Goal: Contribute content: Contribute content

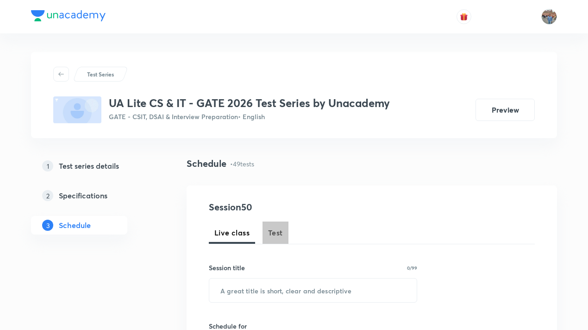
click at [275, 237] on span "Test" at bounding box center [275, 232] width 15 height 11
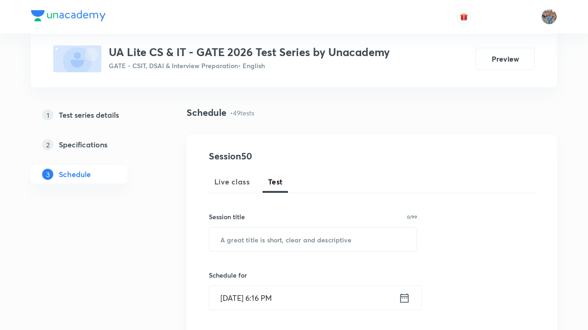
scroll to position [93, 0]
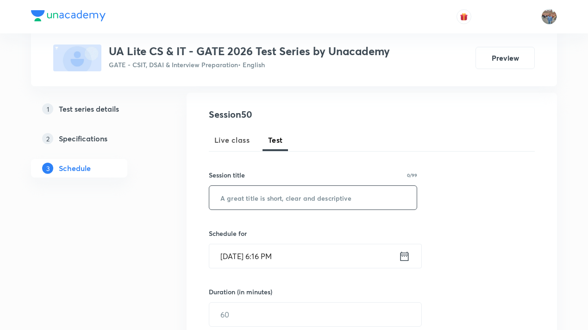
click at [269, 198] on input "text" at bounding box center [312, 198] width 207 height 24
paste input "Theory of Computation Subject Test"
type input "Theory of Computation Subject Test"
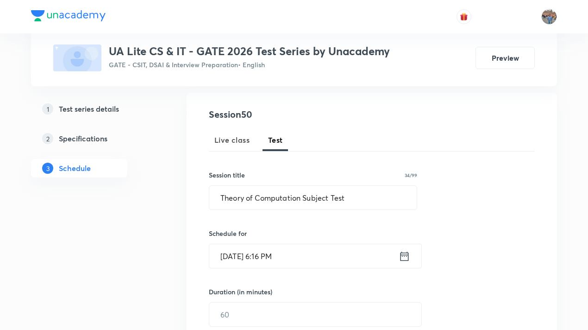
click at [407, 261] on icon at bounding box center [405, 256] width 12 height 13
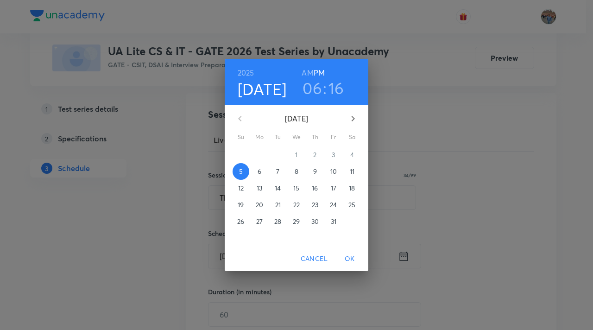
click at [260, 171] on p "6" at bounding box center [259, 171] width 4 height 9
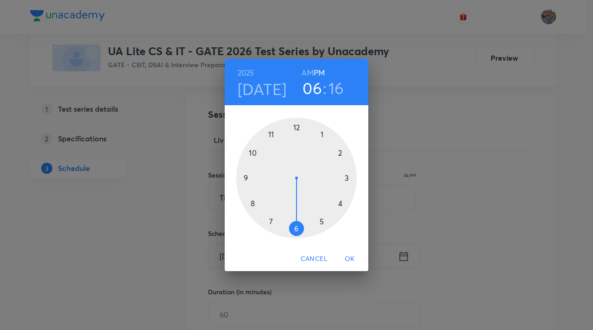
click at [323, 220] on div at bounding box center [296, 178] width 120 height 120
click at [296, 125] on div at bounding box center [296, 178] width 120 height 120
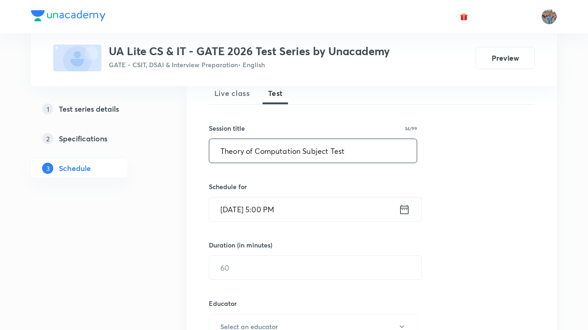
scroll to position [185, 0]
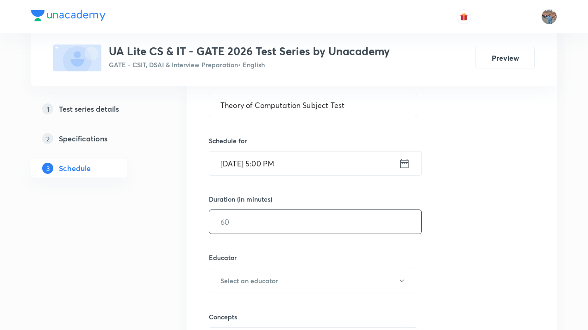
click at [286, 222] on input "text" at bounding box center [315, 222] width 212 height 24
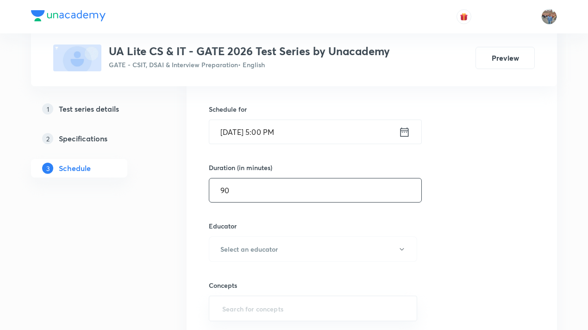
scroll to position [231, 0]
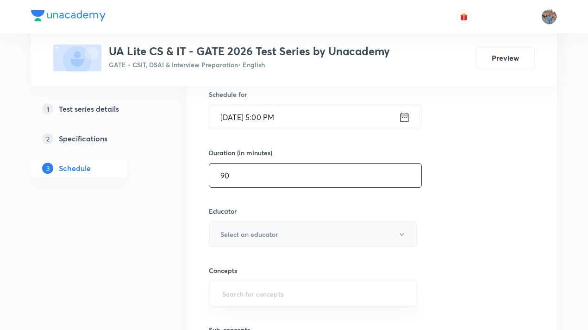
type input "90"
click at [243, 234] on h6 "Select an educator" at bounding box center [248, 234] width 57 height 10
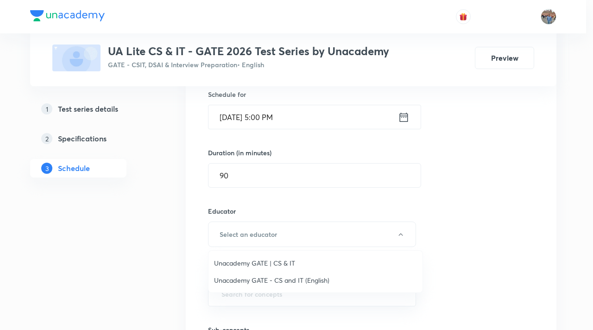
click at [259, 258] on span "Unacademy GATE | CS & IT" at bounding box center [315, 263] width 203 height 10
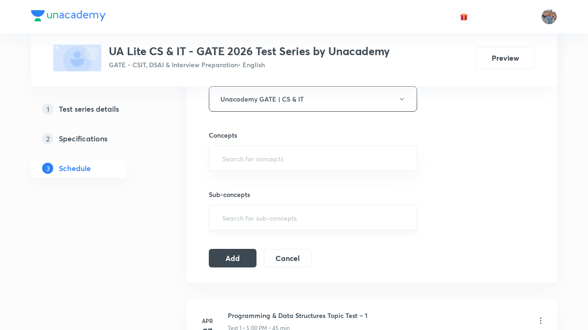
scroll to position [370, 0]
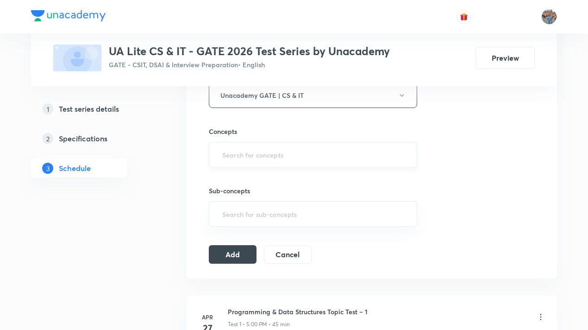
click at [260, 159] on input "text" at bounding box center [312, 154] width 185 height 17
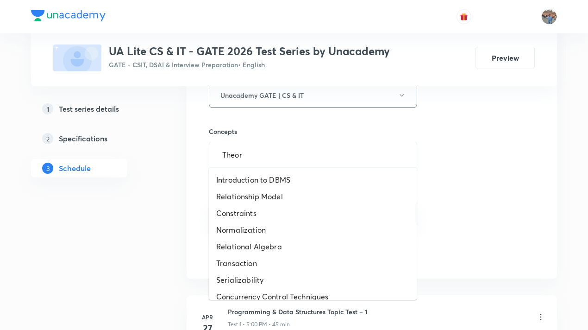
type input "Theory"
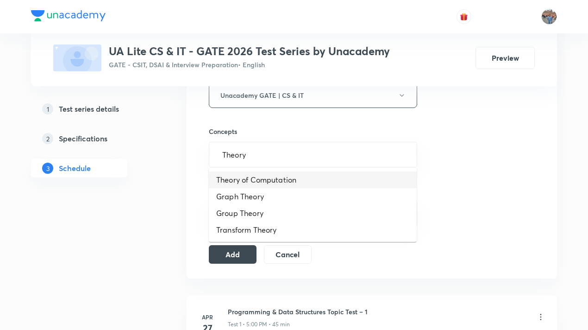
click at [263, 181] on li "Theory of Computation" at bounding box center [313, 179] width 208 height 17
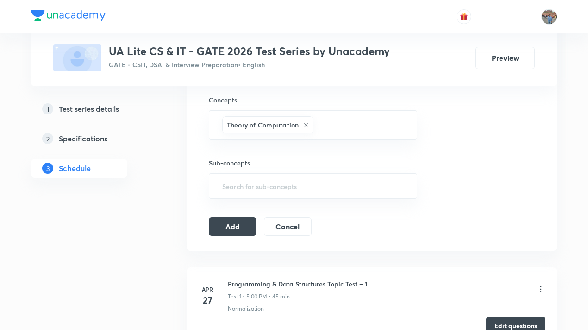
scroll to position [417, 0]
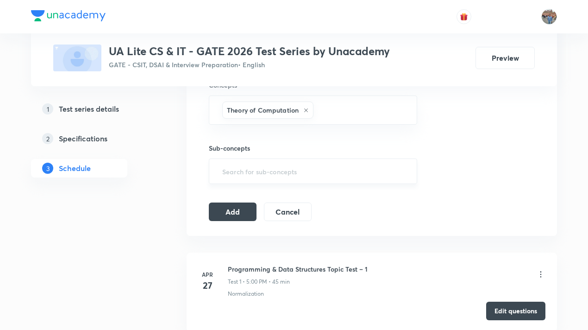
click at [261, 172] on input "text" at bounding box center [312, 170] width 185 height 17
type input "THe"
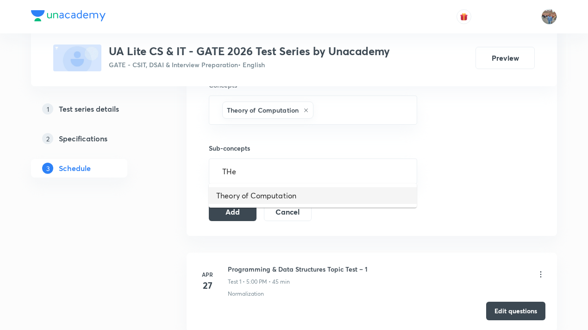
click at [314, 199] on li "Theory of Computation" at bounding box center [313, 195] width 208 height 17
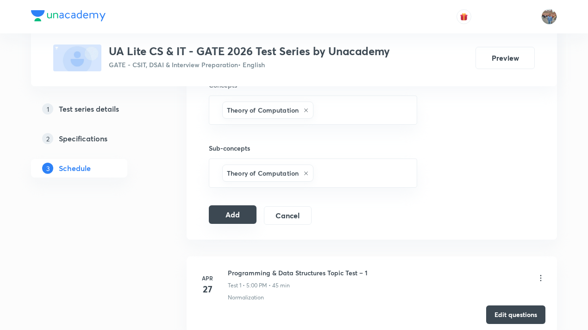
click at [232, 211] on button "Add" at bounding box center [233, 214] width 48 height 19
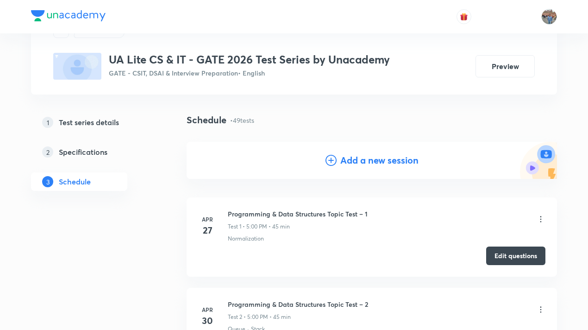
scroll to position [0, 0]
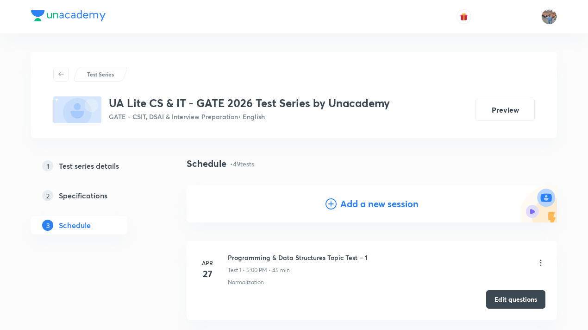
click at [353, 202] on h4 "Add a new session" at bounding box center [379, 204] width 78 height 14
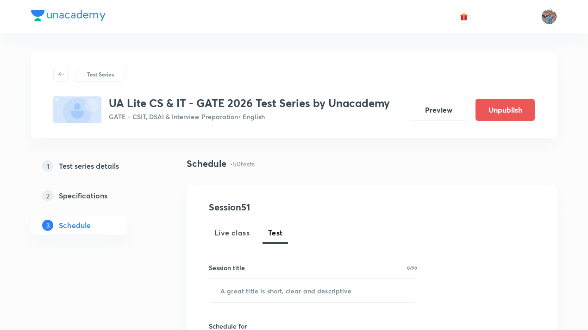
scroll to position [93, 0]
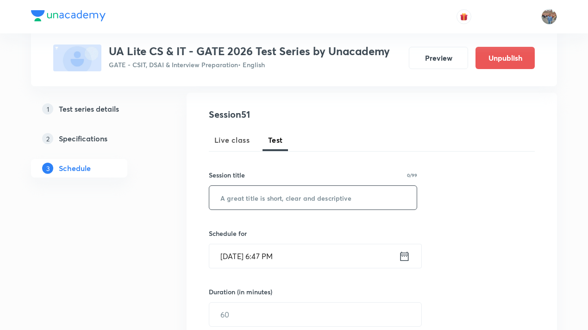
click at [270, 197] on input "text" at bounding box center [312, 198] width 207 height 24
paste input "Compiler Design Subject Test"
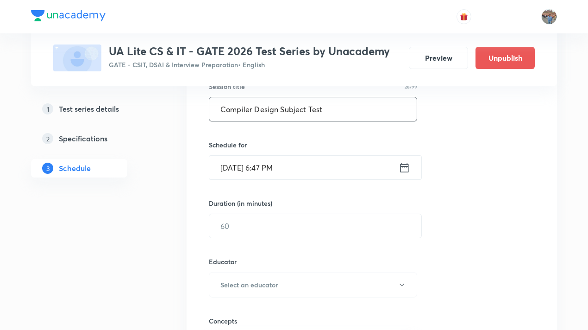
scroll to position [185, 0]
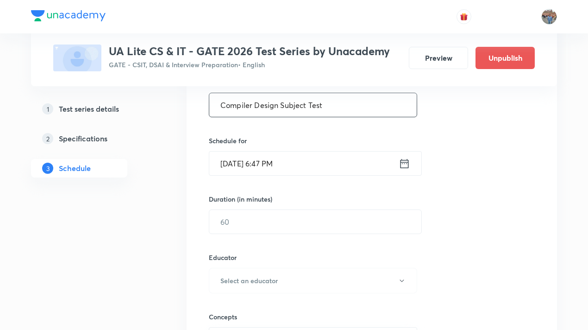
type input "Compiler Design Subject Test"
click at [402, 166] on icon at bounding box center [405, 163] width 12 height 13
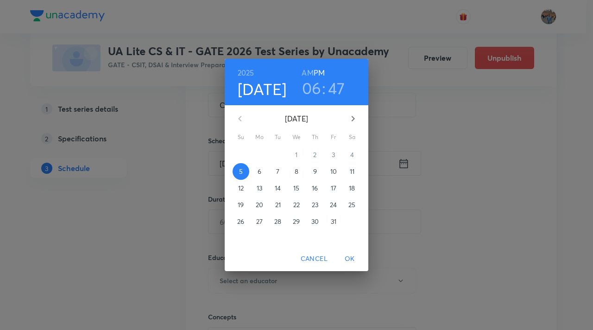
click at [294, 169] on p "8" at bounding box center [296, 171] width 4 height 9
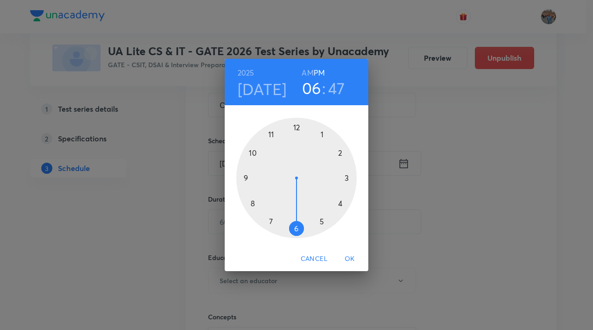
click at [322, 221] on div at bounding box center [296, 178] width 120 height 120
click at [298, 124] on div at bounding box center [296, 178] width 120 height 120
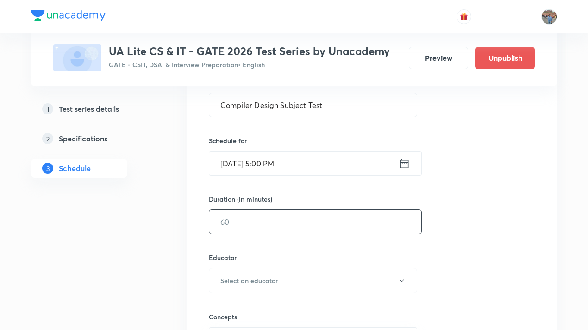
click at [311, 221] on input "text" at bounding box center [315, 222] width 212 height 24
type input "90"
click at [319, 279] on button "Select an educator" at bounding box center [313, 280] width 208 height 25
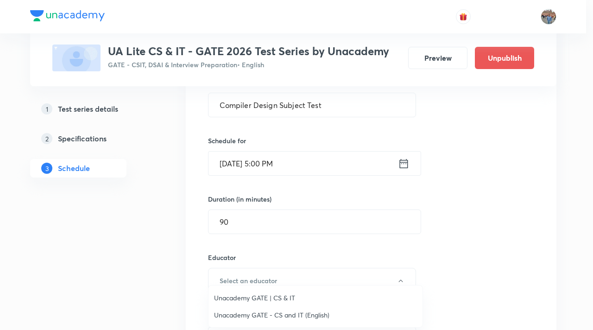
click at [269, 297] on span "Unacademy GATE | CS & IT" at bounding box center [315, 298] width 203 height 10
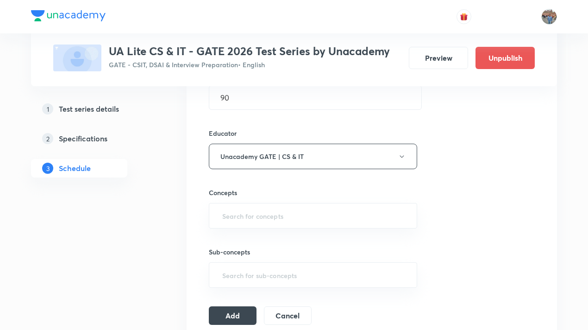
scroll to position [324, 0]
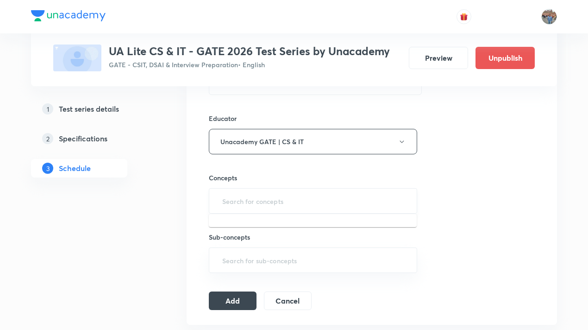
click at [296, 203] on input "text" at bounding box center [312, 200] width 185 height 17
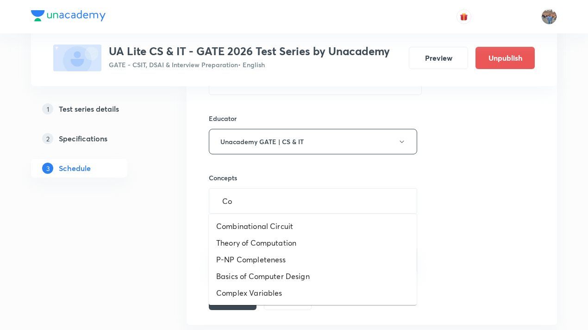
type input "C"
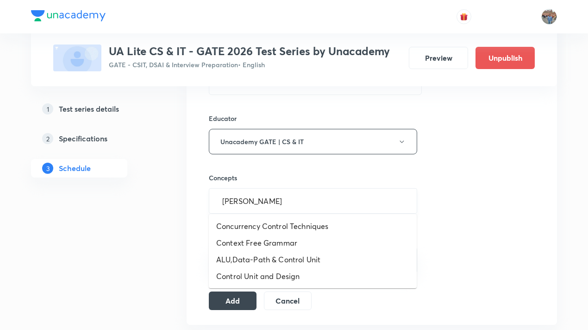
type input "contex"
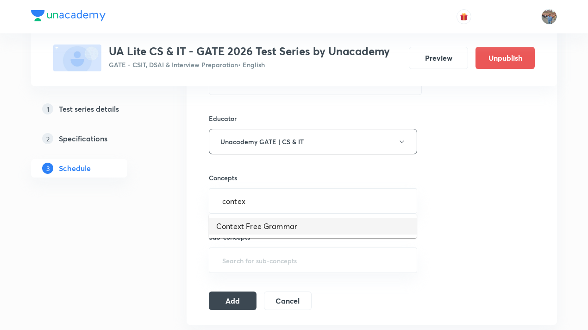
click at [300, 224] on li "Context Free Grammar" at bounding box center [313, 226] width 208 height 17
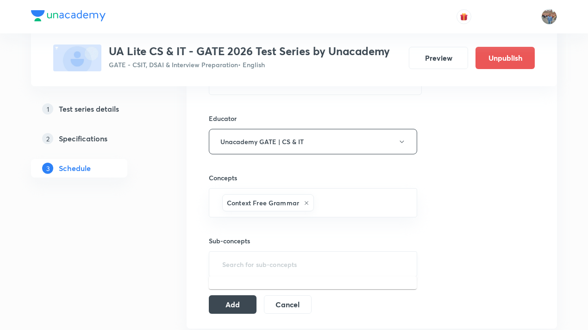
click at [293, 266] on input "text" at bounding box center [312, 263] width 185 height 17
type input "contex"
click at [229, 304] on button "Add" at bounding box center [233, 307] width 48 height 19
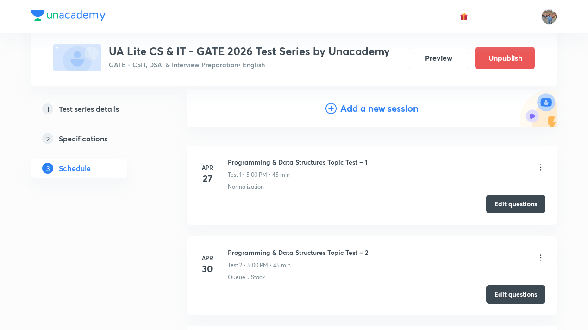
scroll to position [0, 0]
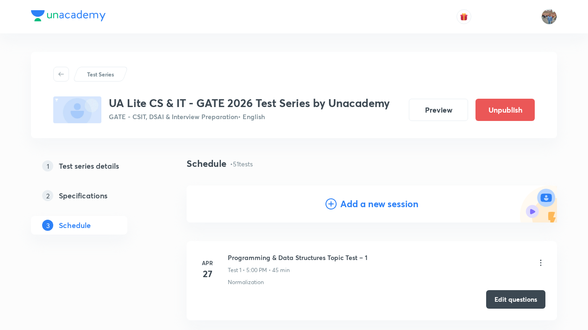
click at [378, 207] on h4 "Add a new session" at bounding box center [379, 204] width 78 height 14
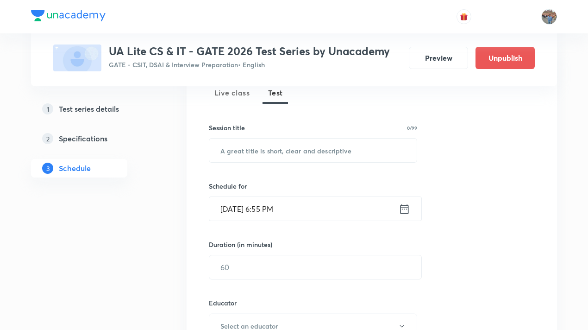
scroll to position [139, 0]
click at [336, 157] on input "text" at bounding box center [312, 151] width 207 height 24
paste input "Discreet Mathematics Subject Test"
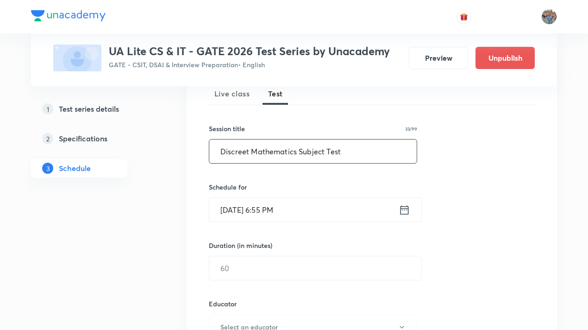
click at [235, 151] on input "Discreet Mathematics Subject Test" at bounding box center [312, 151] width 207 height 24
click at [244, 150] on input "Discereet Mathematics Subject Test" at bounding box center [312, 151] width 207 height 24
type input "Discrete Mathematics Subject Test"
click at [405, 212] on icon at bounding box center [405, 209] width 12 height 13
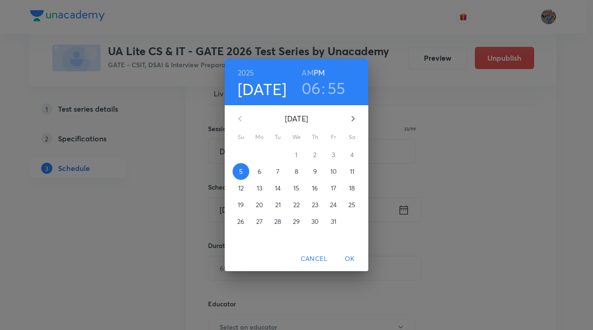
click at [333, 175] on p "10" at bounding box center [333, 171] width 6 height 9
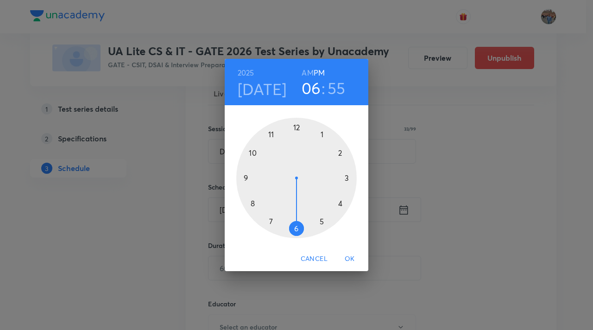
click at [319, 217] on div at bounding box center [296, 178] width 120 height 120
click at [299, 125] on div at bounding box center [296, 178] width 120 height 120
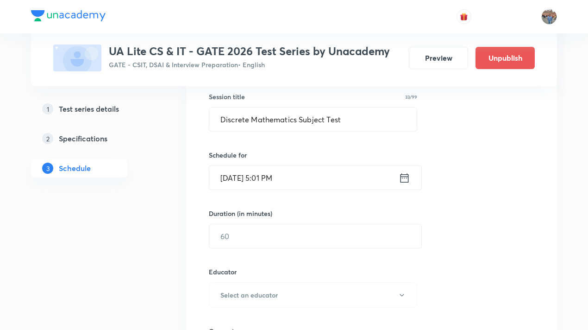
scroll to position [185, 0]
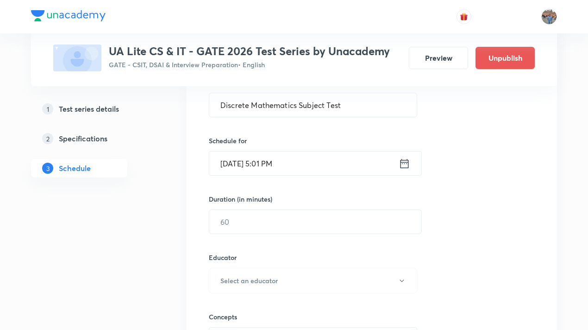
click at [406, 165] on icon at bounding box center [405, 163] width 12 height 13
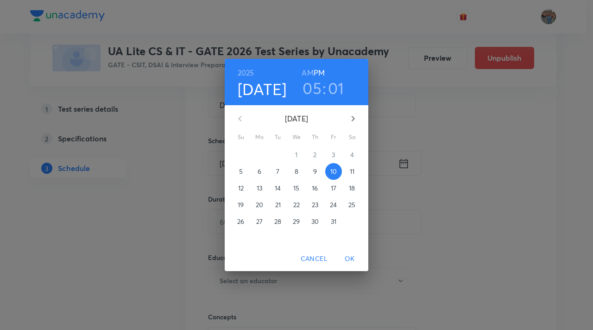
click at [333, 89] on h3 "01" at bounding box center [336, 87] width 16 height 19
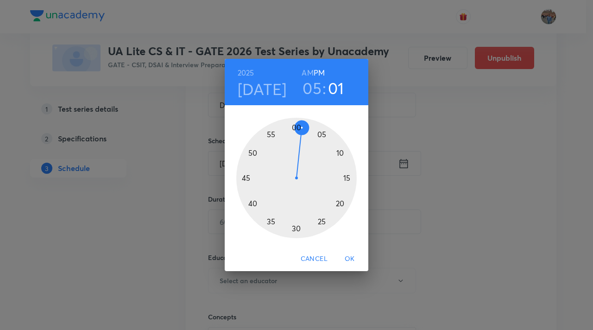
click at [295, 126] on div at bounding box center [296, 178] width 120 height 120
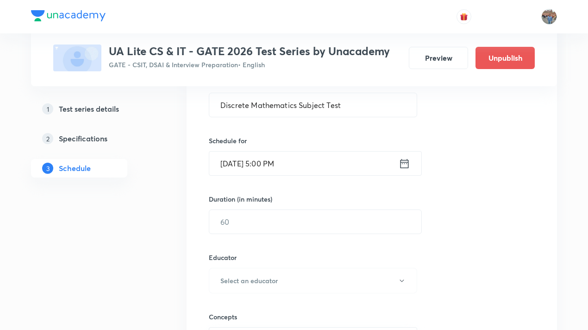
scroll to position [278, 0]
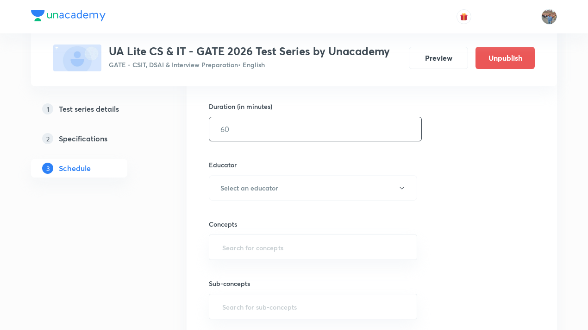
click at [297, 130] on input "text" at bounding box center [315, 129] width 212 height 24
type input "90"
click at [297, 194] on button "Select an educator" at bounding box center [313, 187] width 208 height 25
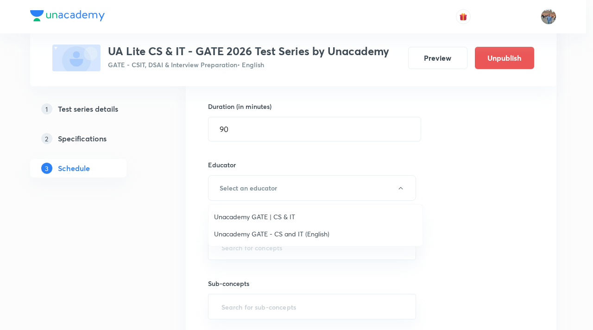
click at [288, 213] on span "Unacademy GATE | CS & IT" at bounding box center [315, 217] width 203 height 10
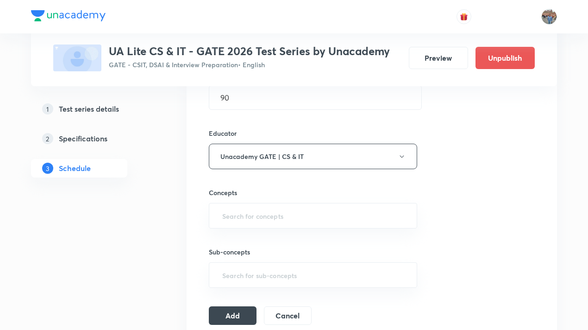
scroll to position [324, 0]
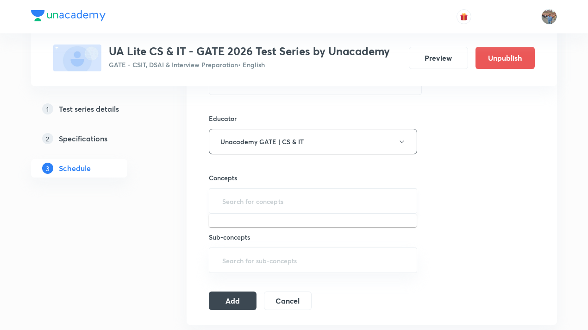
click at [284, 194] on input "text" at bounding box center [312, 200] width 185 height 17
type input "D"
type input "M"
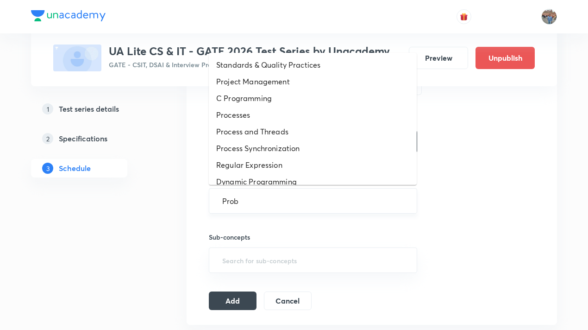
type input "Proba"
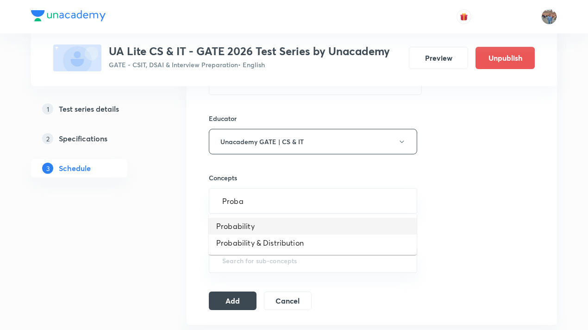
click at [268, 221] on li "Probability" at bounding box center [313, 226] width 208 height 17
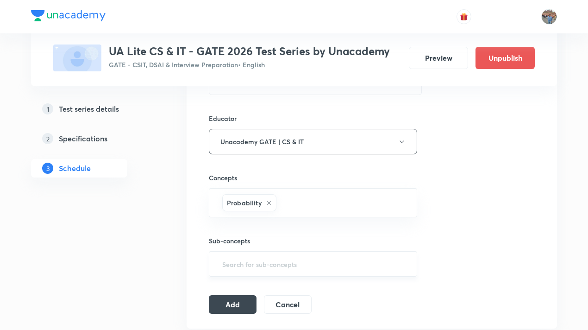
click at [288, 256] on input "text" at bounding box center [312, 263] width 185 height 17
type input "Probab"
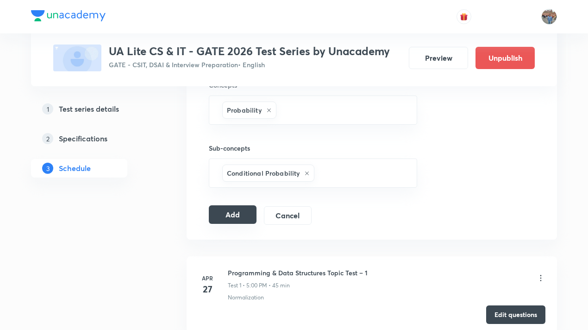
click at [244, 212] on button "Add" at bounding box center [233, 214] width 48 height 19
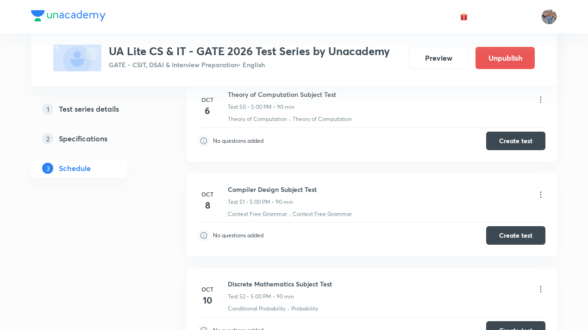
scroll to position [4604, 0]
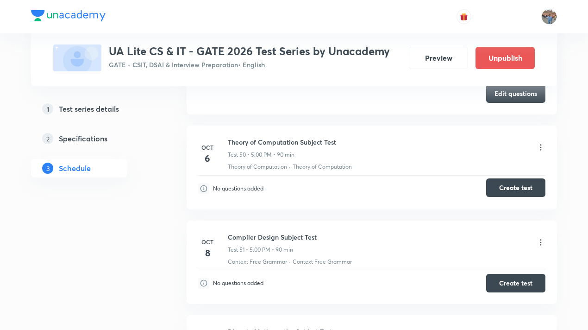
click at [508, 178] on button "Create test" at bounding box center [515, 187] width 59 height 19
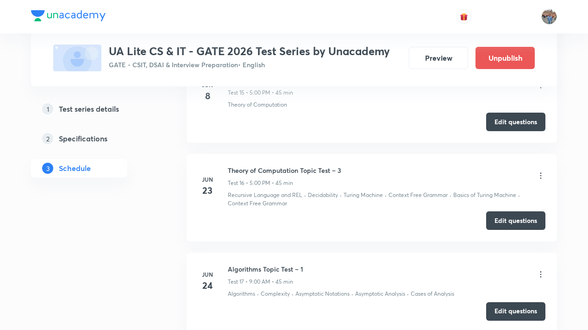
scroll to position [1631, 0]
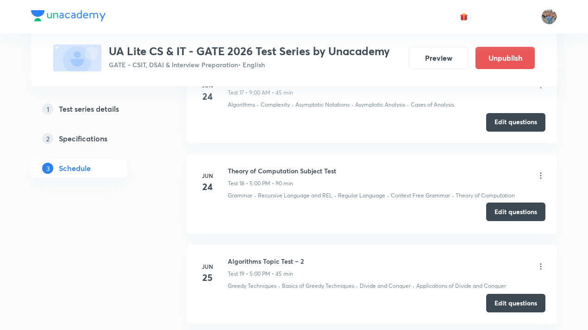
click at [518, 209] on button "Edit questions" at bounding box center [515, 211] width 59 height 19
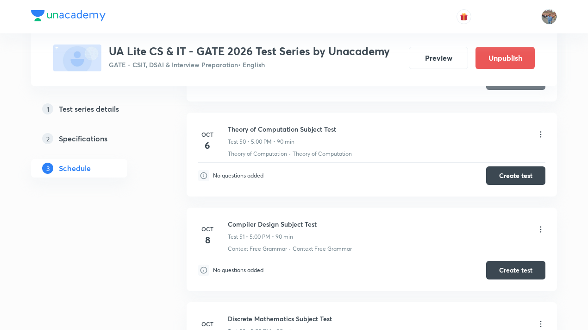
scroll to position [4604, 0]
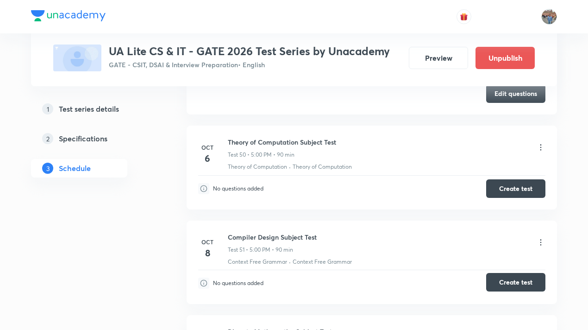
click at [517, 273] on button "Create test" at bounding box center [515, 282] width 59 height 19
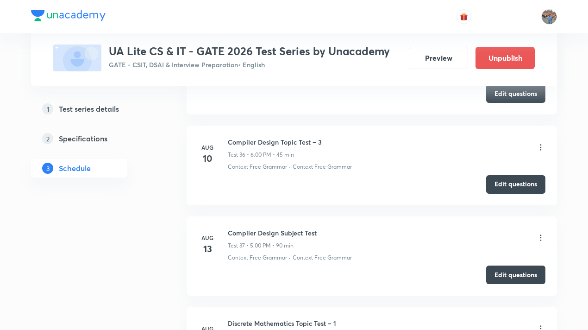
scroll to position [3350, 0]
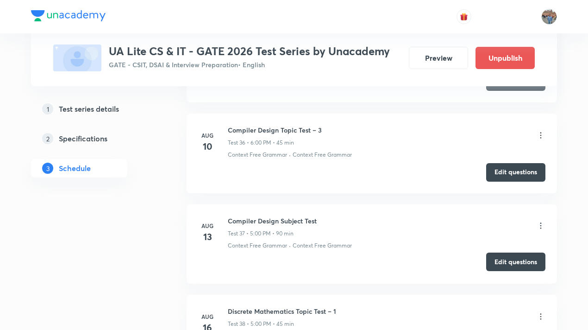
click at [500, 253] on button "Edit questions" at bounding box center [515, 261] width 59 height 19
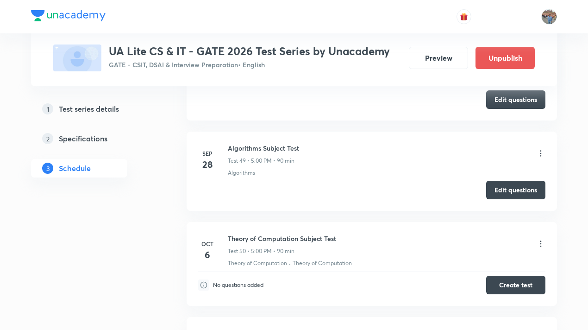
scroll to position [4743, 0]
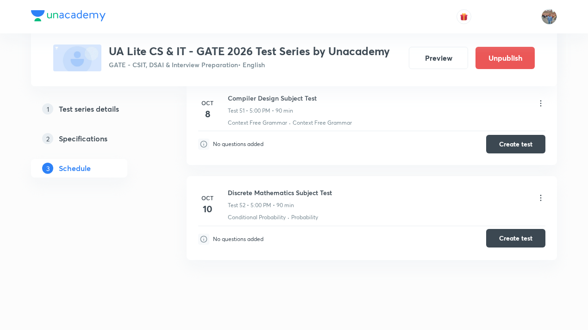
click at [500, 229] on button "Create test" at bounding box center [515, 238] width 59 height 19
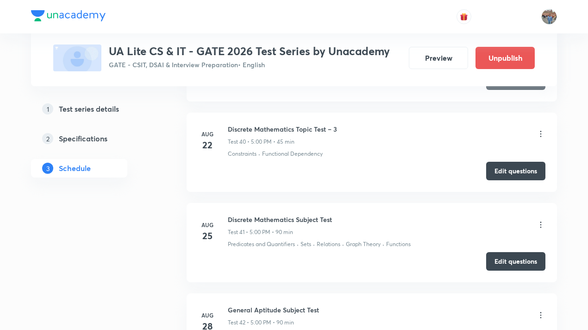
scroll to position [3716, 0]
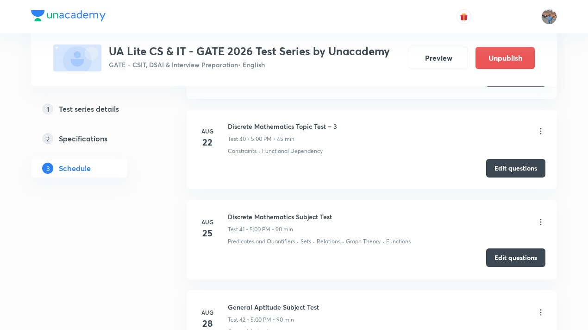
click at [507, 248] on button "Edit questions" at bounding box center [515, 257] width 59 height 19
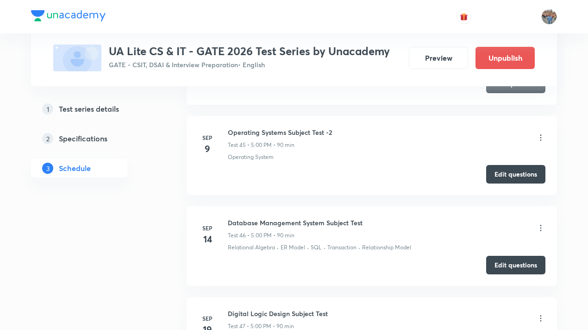
scroll to position [4364, 0]
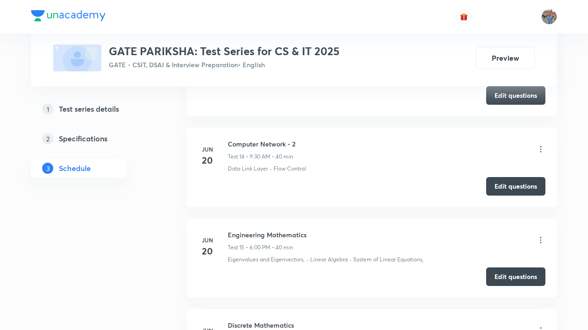
scroll to position [1620, 0]
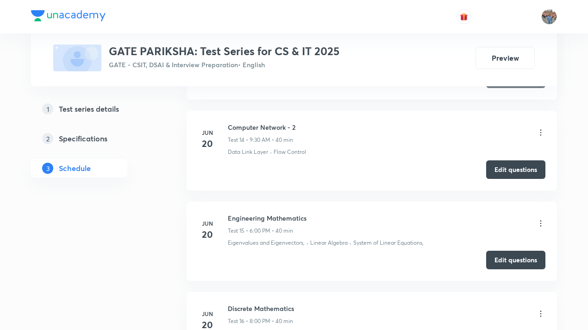
click at [56, 37] on div "Test Series GATE PARIKSHA: Test Series for CS & IT 2025 GATE - CSIT, DSAI & Int…" at bounding box center [293, 43] width 481 height 56
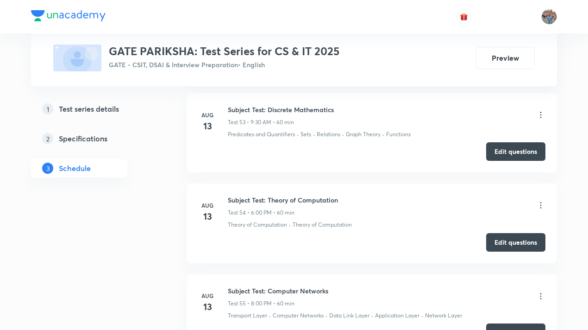
scroll to position [5209, 0]
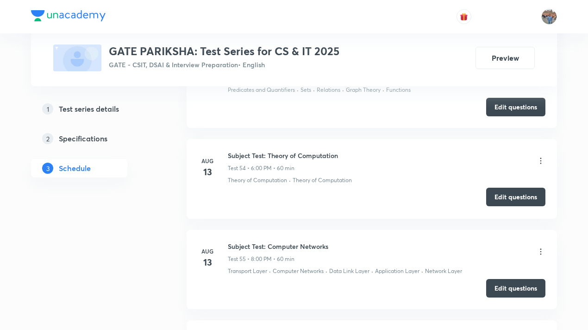
click at [499, 187] on button "Edit questions" at bounding box center [515, 196] width 59 height 19
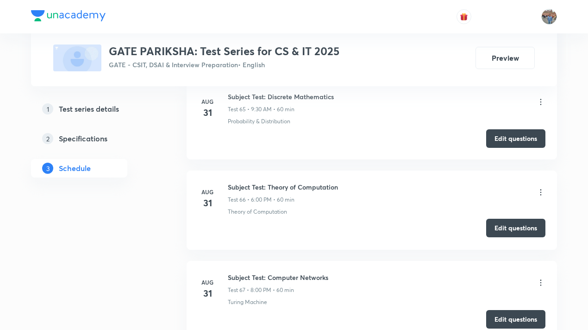
click at [515, 218] on button "Edit questions" at bounding box center [515, 227] width 59 height 19
click at [496, 219] on button "Edit questions" at bounding box center [515, 228] width 59 height 19
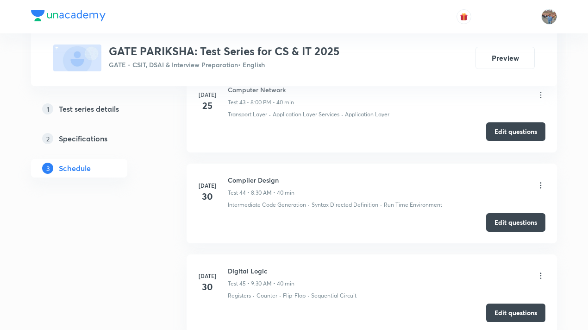
scroll to position [5362, 0]
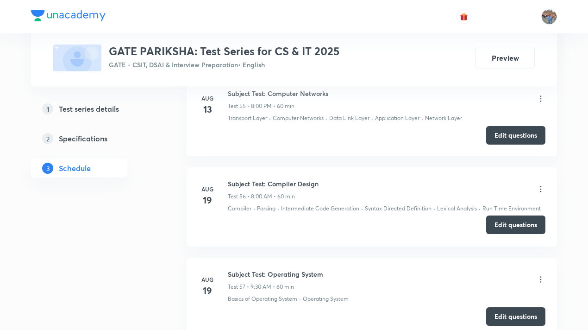
click at [519, 215] on button "Edit questions" at bounding box center [515, 224] width 59 height 19
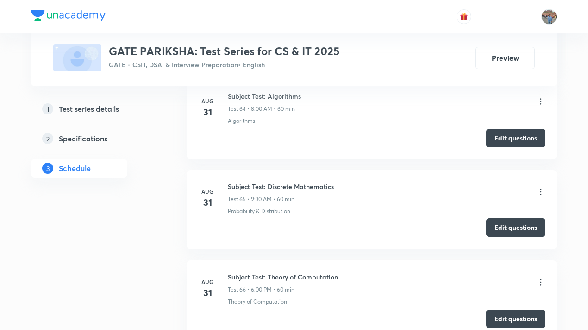
click at [523, 218] on button "Edit questions" at bounding box center [515, 227] width 59 height 19
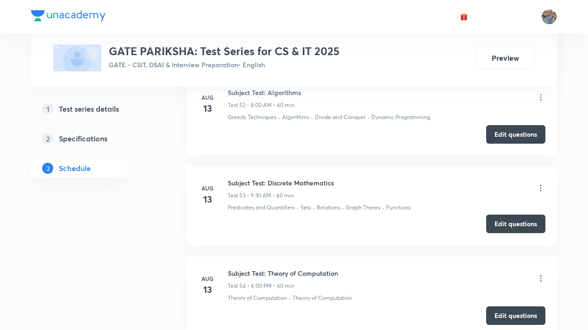
click at [530, 214] on button "Edit questions" at bounding box center [515, 223] width 59 height 19
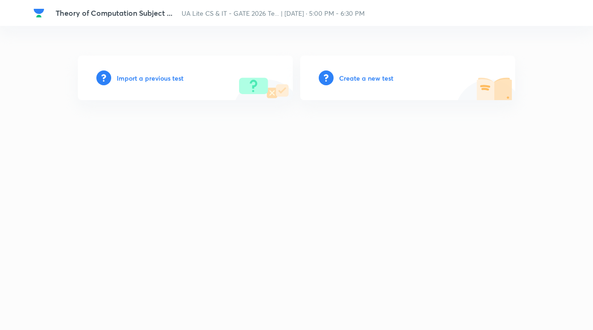
click at [172, 74] on h6 "Import a previous test" at bounding box center [150, 78] width 67 height 10
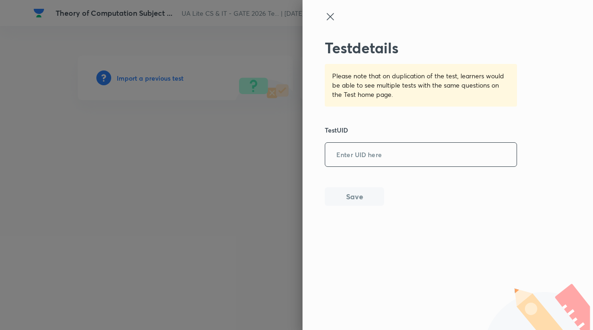
click at [364, 155] on input "text" at bounding box center [420, 154] width 191 height 23
paste input "F3A1I4KUJJ"
type input "F3A1I4KUJJ"
click at [356, 193] on button "Save" at bounding box center [353, 195] width 59 height 19
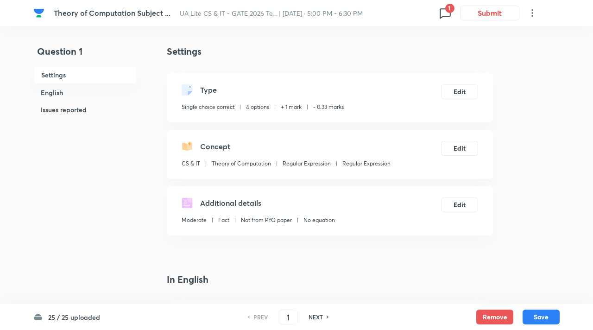
checkbox input "true"
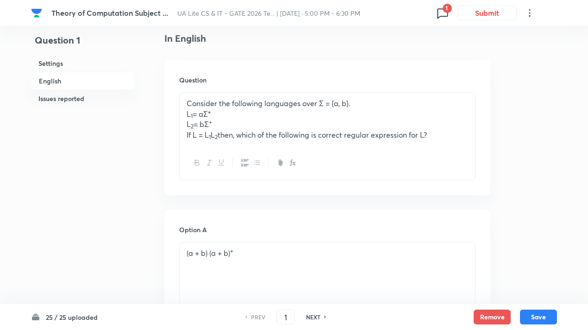
scroll to position [231, 0]
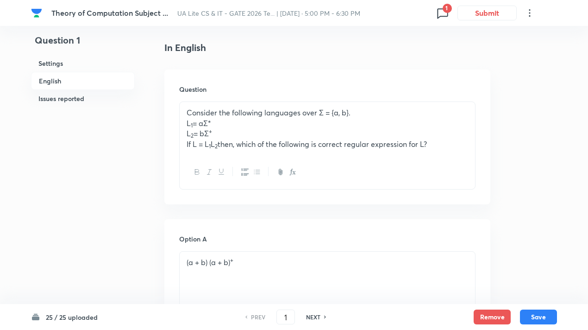
click at [210, 141] on p "If L = L 1 L 2 then, which of the following is correct regular expression for L?" at bounding box center [327, 144] width 281 height 11
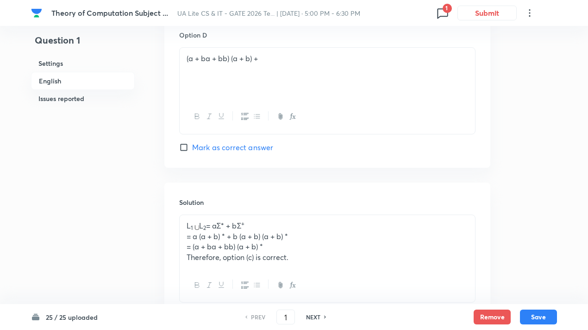
scroll to position [879, 0]
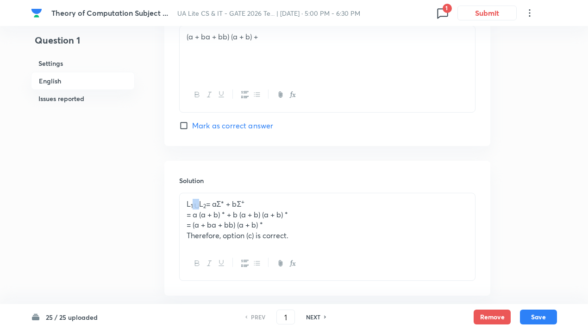
drag, startPoint x: 200, startPoint y: 206, endPoint x: 194, endPoint y: 204, distance: 6.2
click at [194, 204] on p "L 1 L 2 = aΣ* + bΣ +" at bounding box center [327, 204] width 281 height 11
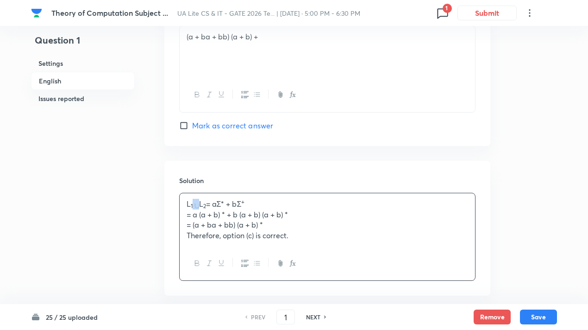
copy p
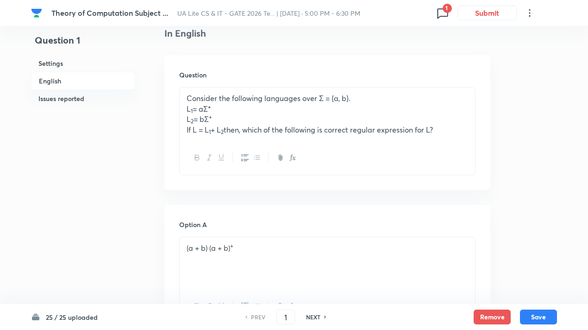
scroll to position [231, 0]
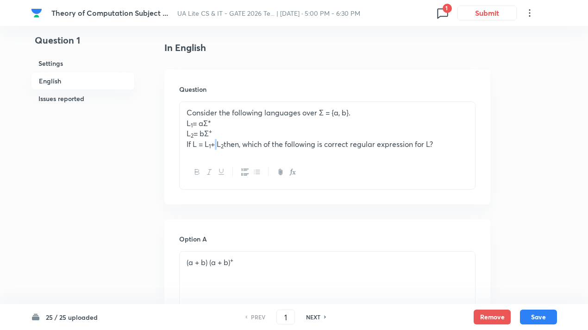
click at [215, 143] on p "If L = L 1 + L 2 then, which of the following is correct regular expression for…" at bounding box center [327, 144] width 281 height 11
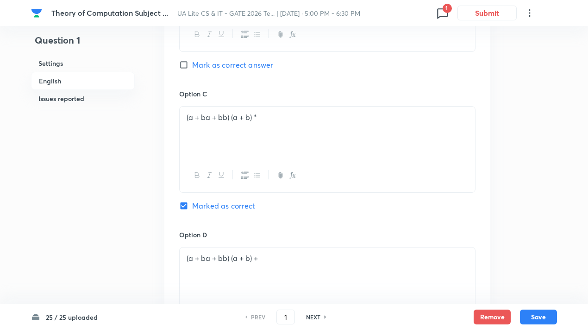
scroll to position [694, 0]
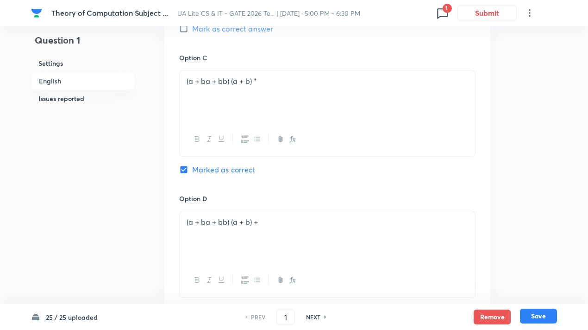
click at [546, 314] on button "Save" at bounding box center [538, 315] width 37 height 15
type input "2"
checkbox input "true"
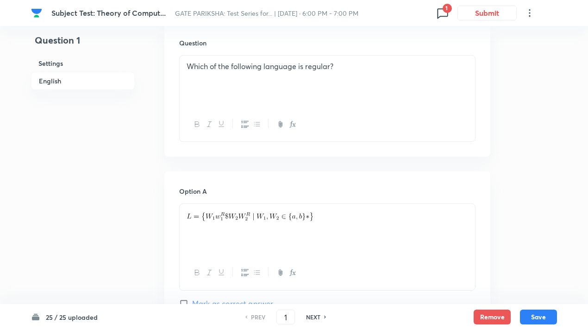
scroll to position [139, 0]
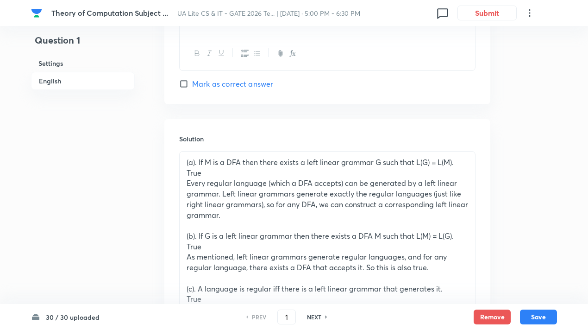
scroll to position [926, 0]
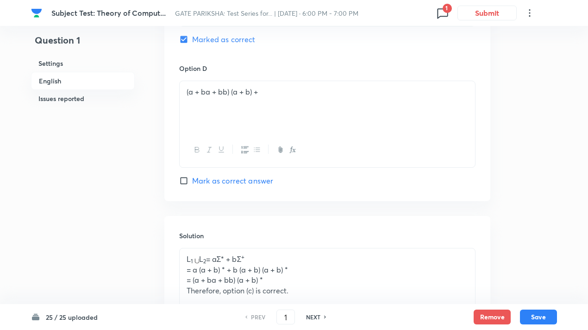
scroll to position [833, 0]
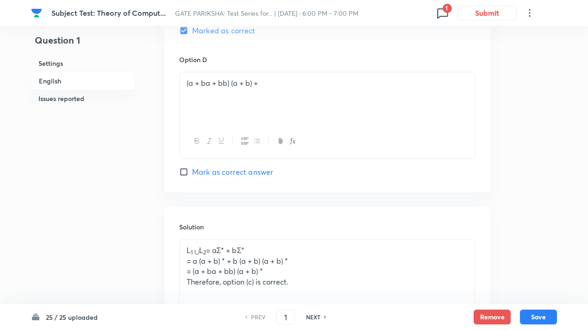
click at [449, 8] on span "1" at bounding box center [447, 8] width 9 height 9
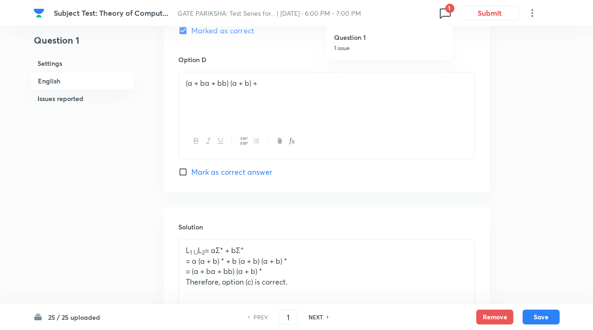
click at [372, 37] on h6 "Question 1" at bounding box center [389, 37] width 111 height 10
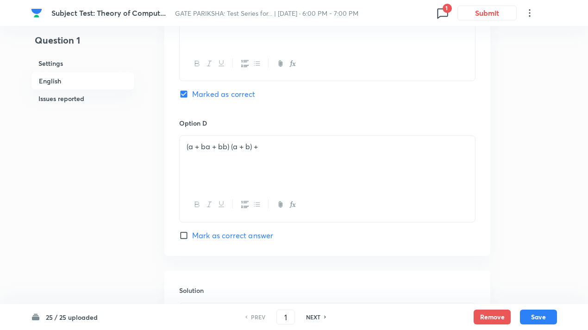
scroll to position [778, 0]
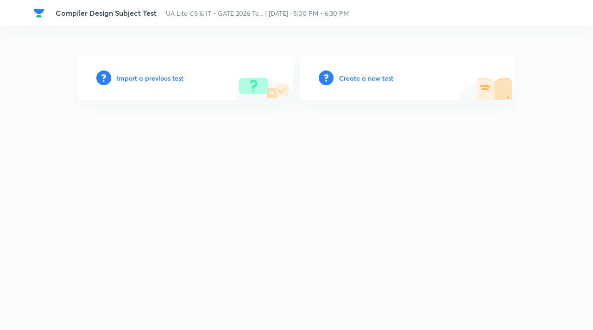
click at [175, 75] on h6 "Import a previous test" at bounding box center [150, 78] width 67 height 10
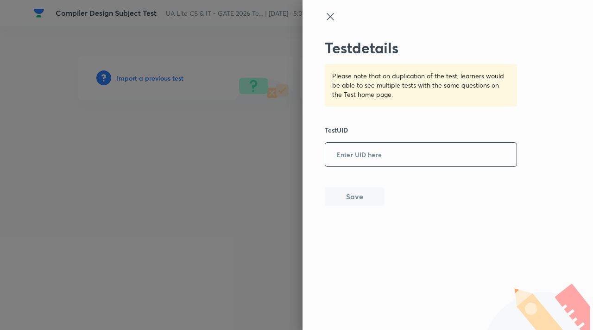
click at [384, 160] on input "text" at bounding box center [420, 154] width 191 height 23
paste input "EWV8KRVVYY"
type input "EWV8KRVVYY"
click at [362, 197] on button "Save" at bounding box center [353, 195] width 59 height 19
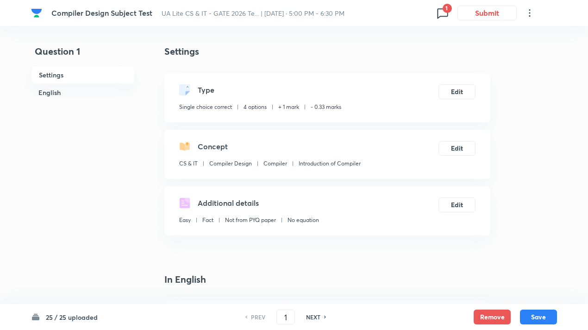
click at [438, 13] on icon at bounding box center [442, 13] width 11 height 10
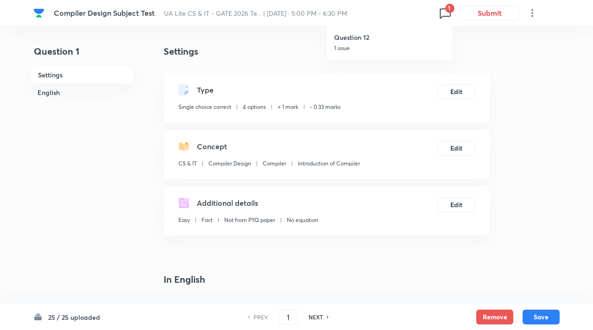
click at [355, 52] on p "1 issue" at bounding box center [389, 48] width 111 height 8
checkbox input "true"
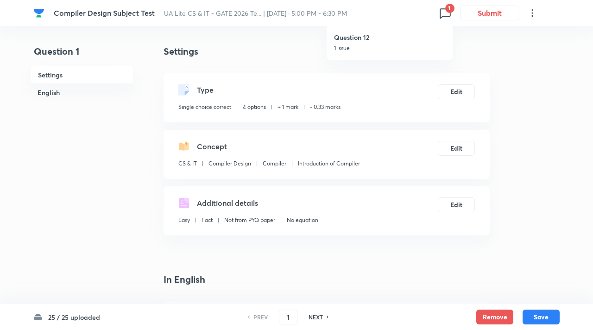
type input "12"
checkbox input "false"
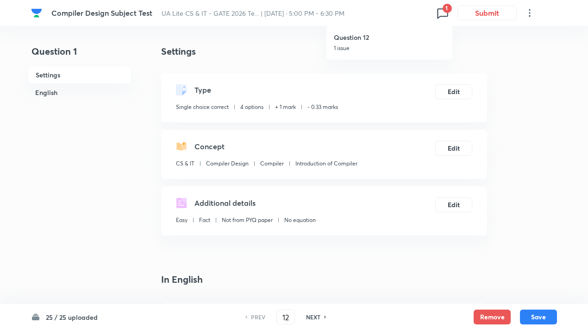
checkbox input "true"
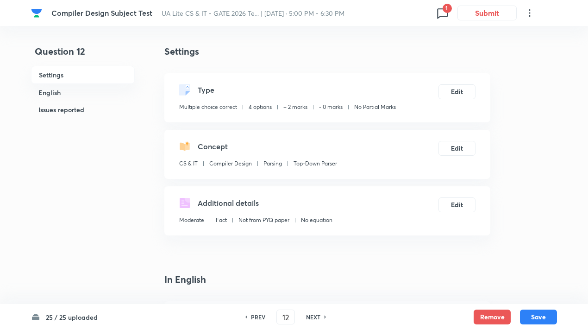
click at [439, 12] on icon at bounding box center [442, 13] width 15 height 15
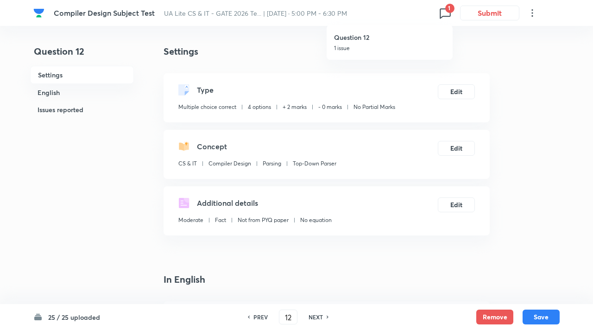
click at [389, 36] on h6 "Question 12" at bounding box center [389, 37] width 111 height 10
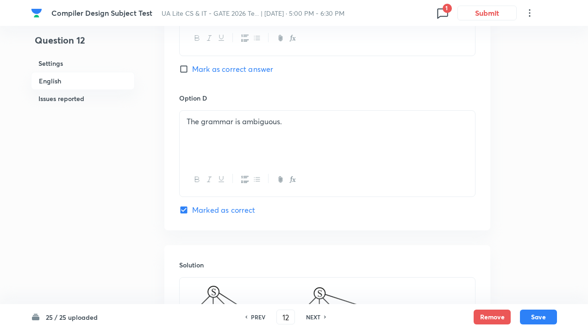
scroll to position [793, 0]
click at [184, 210] on input "Marked as correct" at bounding box center [185, 210] width 13 height 9
checkbox input "false"
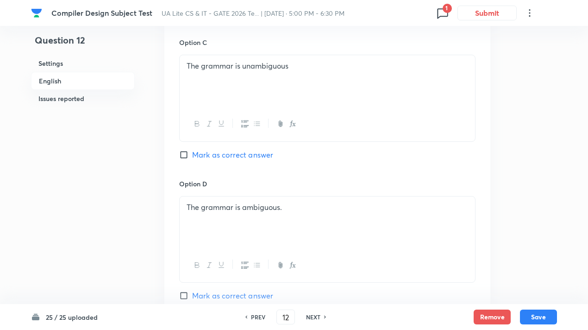
scroll to position [747, 0]
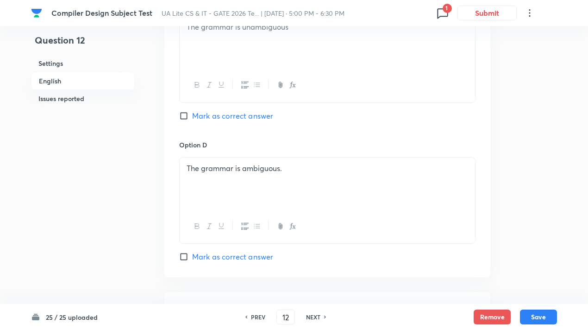
click at [182, 114] on input "Mark as correct answer" at bounding box center [185, 115] width 13 height 9
checkbox input "true"
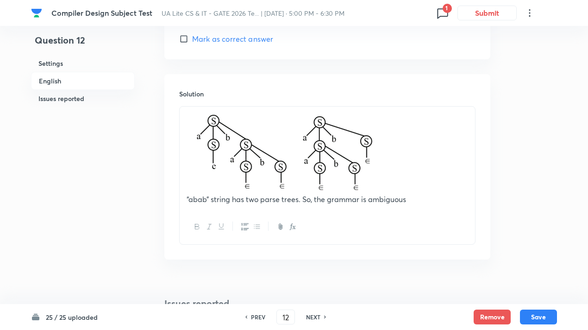
scroll to position [1071, 0]
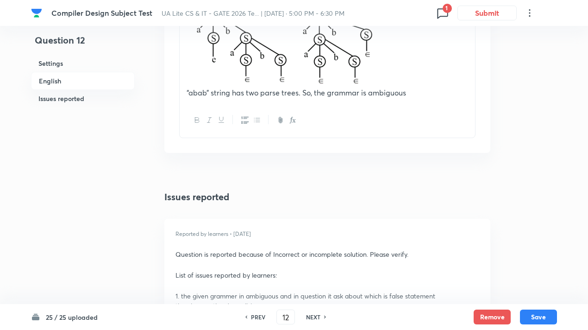
click at [410, 92] on p "“abab” string has two parse trees. So, the grammar is ambiguous" at bounding box center [327, 92] width 281 height 11
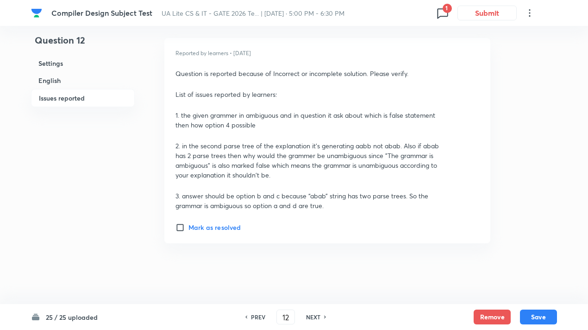
scroll to position [1256, 0]
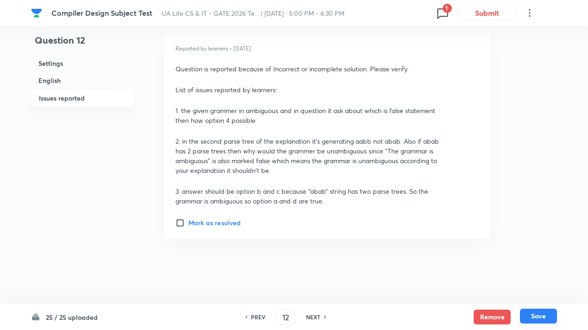
click at [538, 311] on button "Save" at bounding box center [538, 315] width 37 height 15
checkbox input "false"
type input "13"
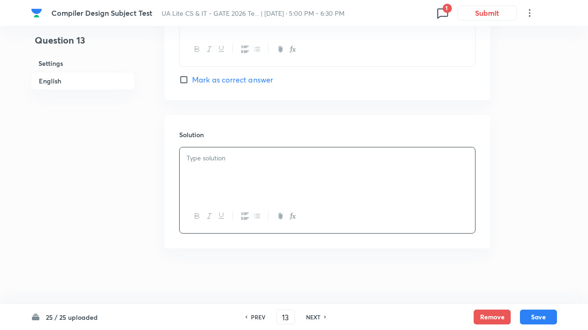
checkbox input "true"
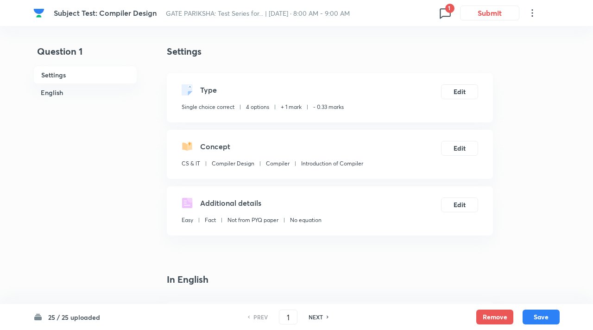
checkbox input "true"
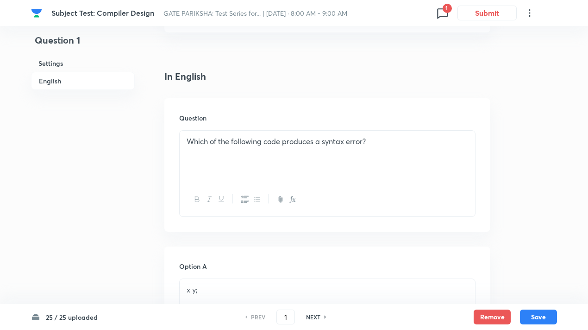
scroll to position [231, 0]
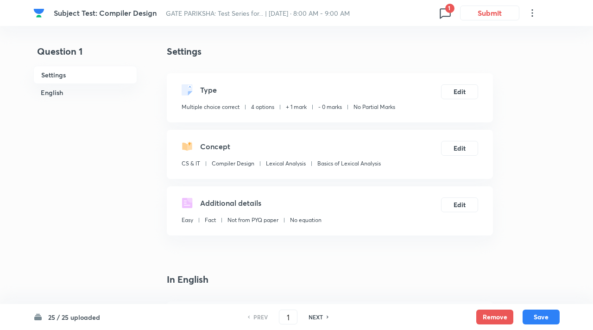
checkbox input "true"
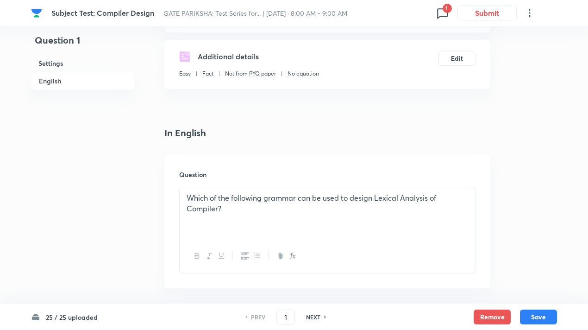
scroll to position [278, 0]
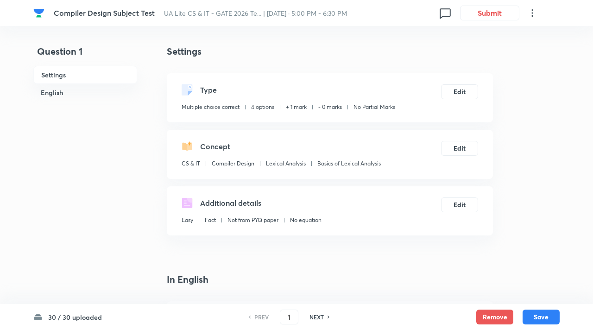
checkbox input "true"
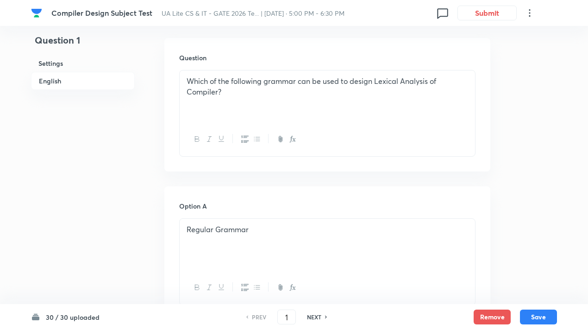
scroll to position [278, 0]
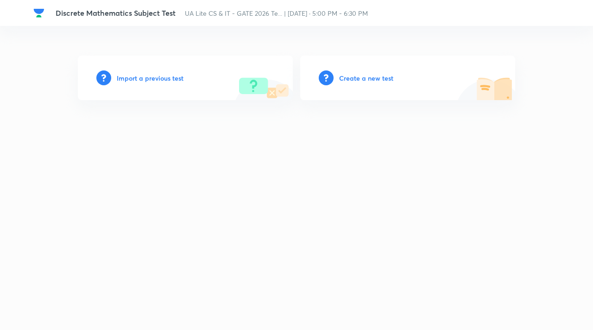
click at [150, 78] on h6 "Import a previous test" at bounding box center [150, 78] width 67 height 10
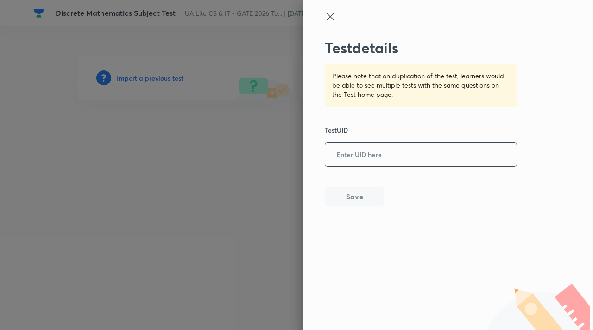
click at [377, 154] on input "text" at bounding box center [420, 154] width 191 height 23
paste input "Y3VVWTXHXS"
type input "Y3VVWTXHXS"
click at [361, 188] on button "Save" at bounding box center [353, 195] width 59 height 19
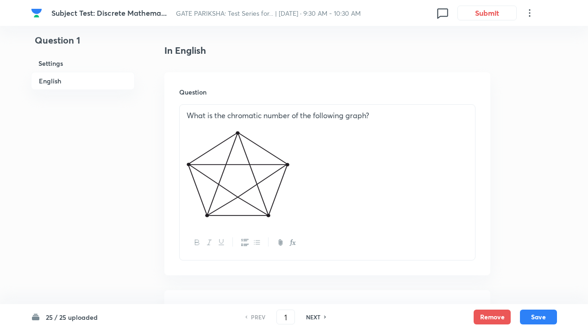
scroll to position [231, 0]
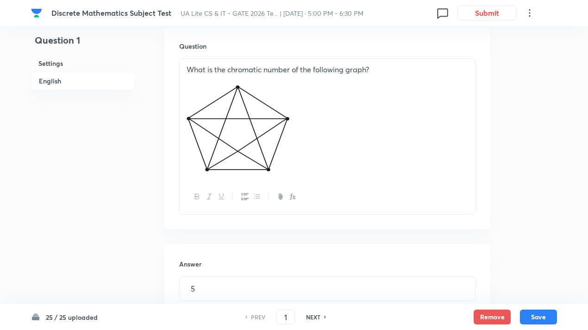
scroll to position [278, 0]
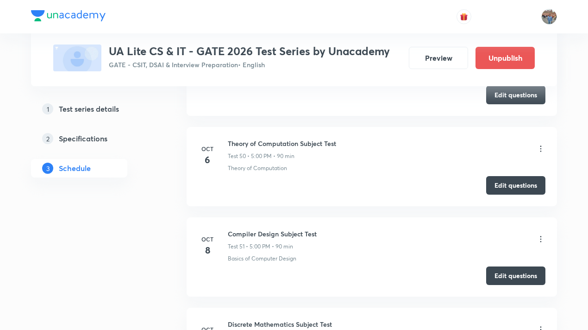
scroll to position [4955, 0]
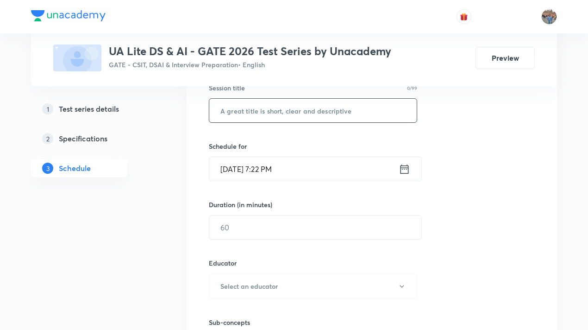
scroll to position [185, 0]
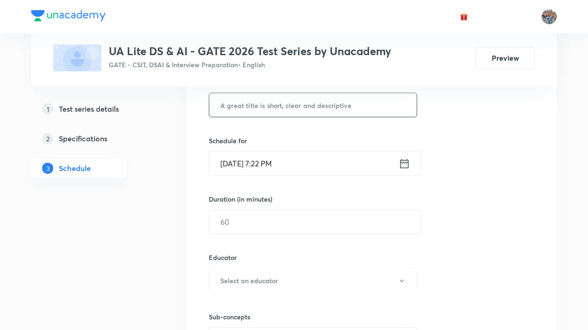
click at [286, 107] on input "text" at bounding box center [312, 105] width 207 height 24
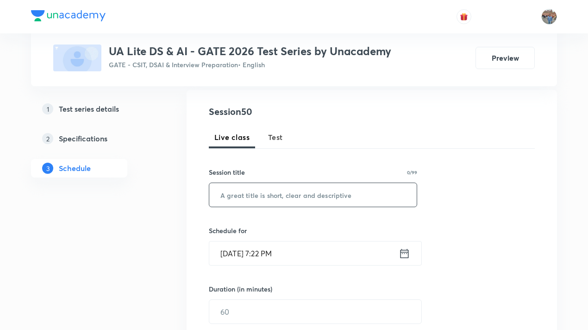
scroll to position [93, 0]
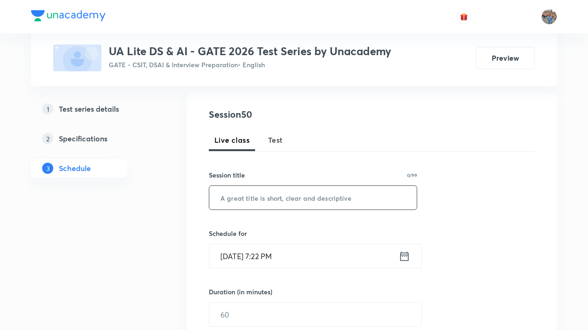
paste input "Artificial Intelligence Subject Test"
type input "Artificial Intelligence Subject Test"
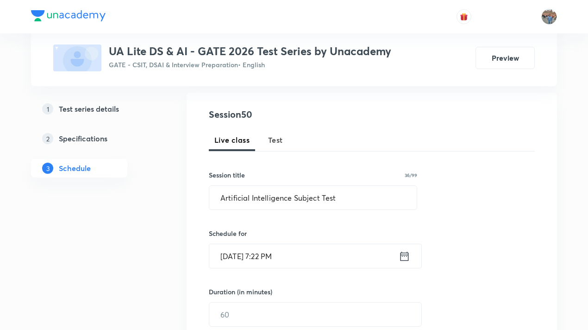
click at [408, 256] on icon at bounding box center [405, 256] width 12 height 13
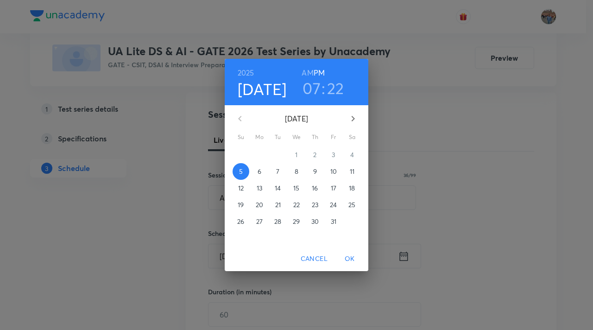
click at [262, 170] on span "6" at bounding box center [259, 171] width 17 height 9
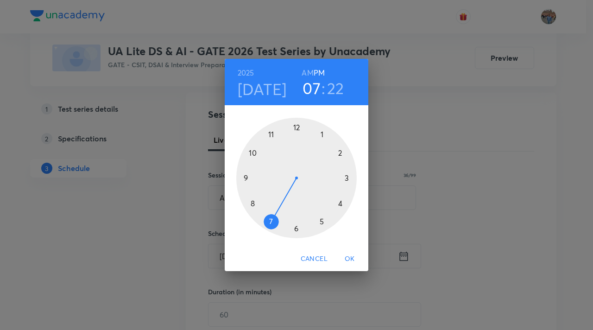
click at [321, 220] on div at bounding box center [296, 178] width 120 height 120
click at [296, 125] on div at bounding box center [296, 178] width 120 height 120
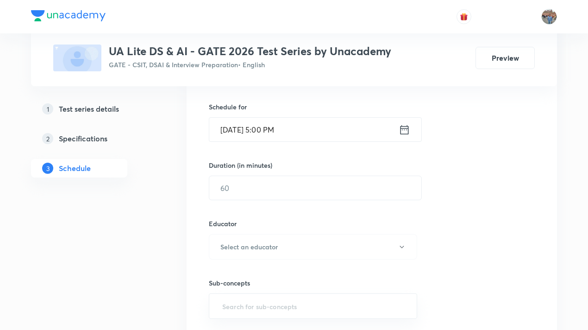
scroll to position [231, 0]
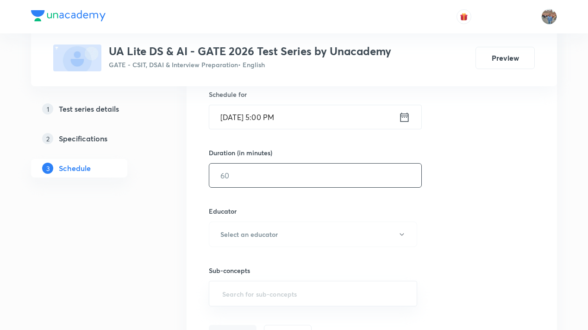
click at [299, 179] on input "text" at bounding box center [315, 175] width 212 height 24
type input "90"
click at [274, 226] on button "Select an educator" at bounding box center [313, 233] width 208 height 25
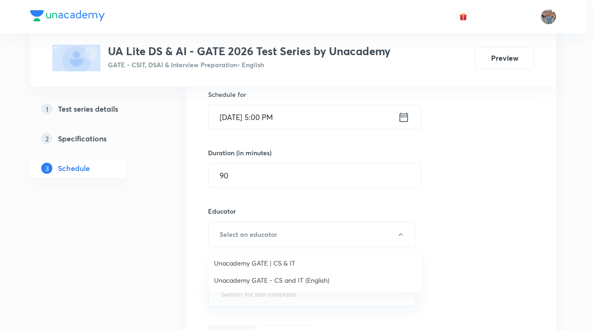
click at [264, 263] on span "Unacademy GATE | CS & IT" at bounding box center [315, 263] width 203 height 10
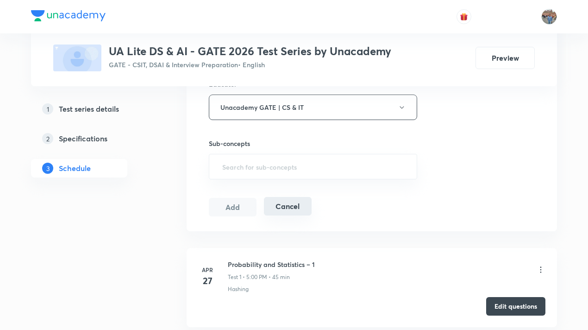
scroll to position [370, 0]
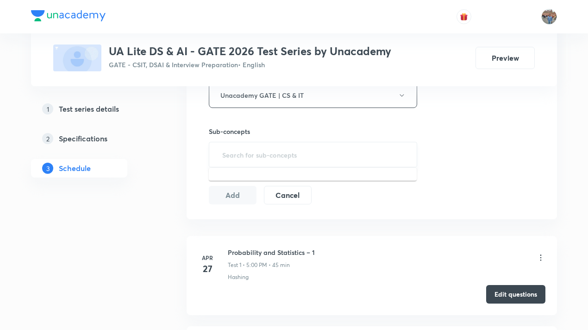
click at [274, 157] on input "text" at bounding box center [312, 154] width 185 height 17
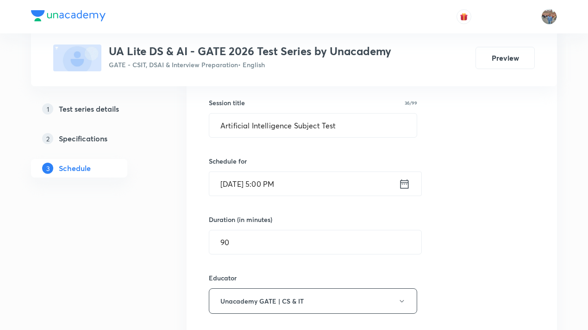
scroll to position [93, 0]
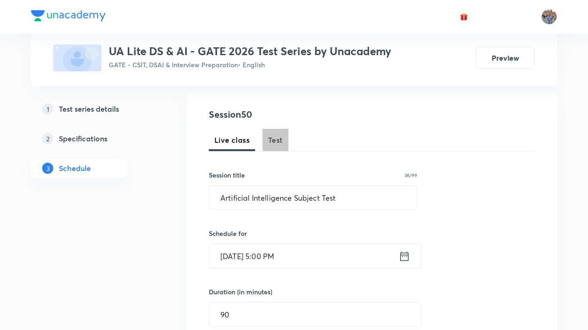
click at [274, 144] on span "Test" at bounding box center [275, 139] width 15 height 11
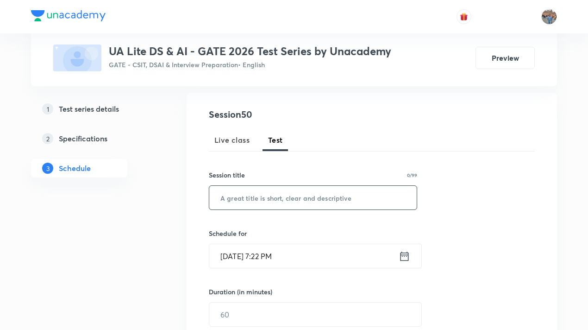
click at [308, 201] on input "text" at bounding box center [312, 198] width 207 height 24
paste input "Artificial Intelligence Subject Test"
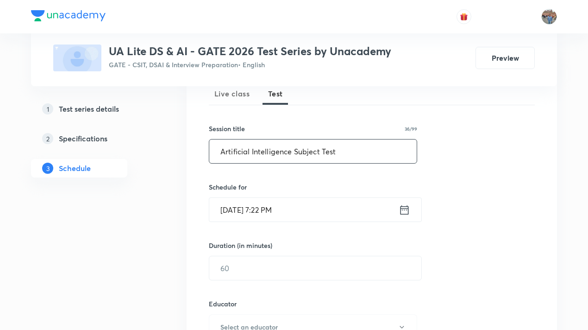
type input "Artificial Intelligence Subject Test"
click at [403, 207] on icon at bounding box center [405, 209] width 12 height 13
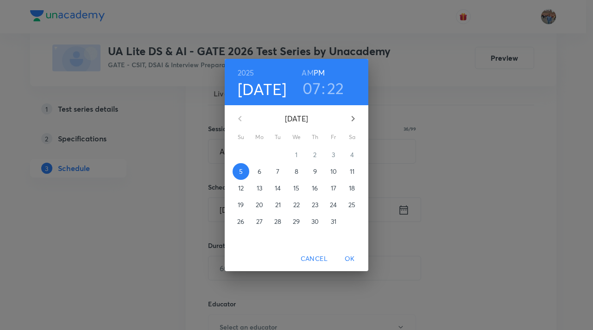
click at [262, 169] on span "6" at bounding box center [259, 171] width 17 height 9
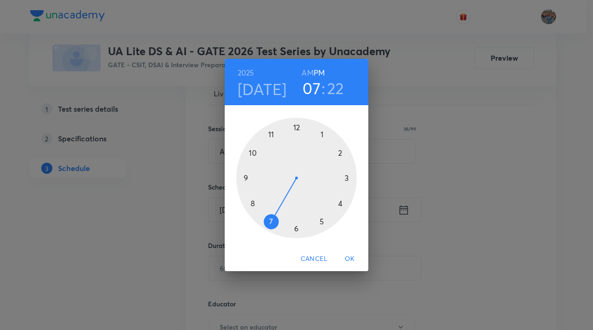
click at [322, 220] on div at bounding box center [296, 178] width 120 height 120
click at [295, 125] on div at bounding box center [296, 178] width 120 height 120
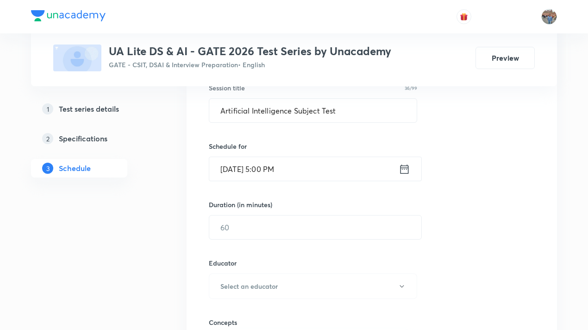
scroll to position [231, 0]
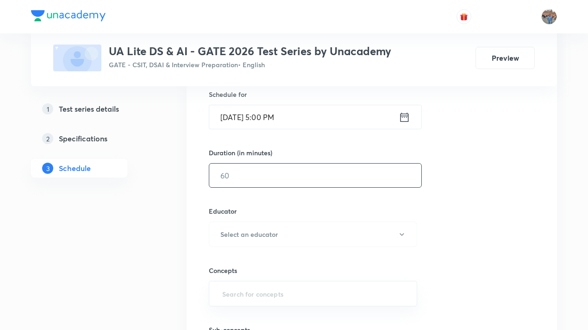
click at [306, 175] on input "text" at bounding box center [315, 175] width 212 height 24
type input "90"
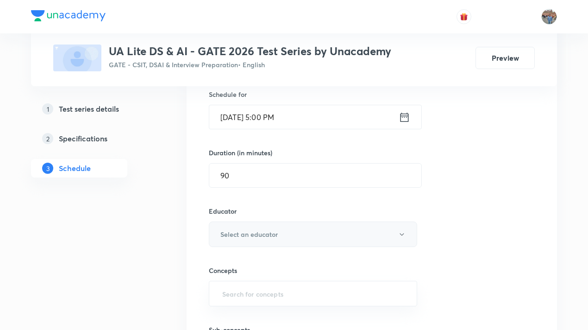
click at [309, 230] on button "Select an educator" at bounding box center [313, 233] width 208 height 25
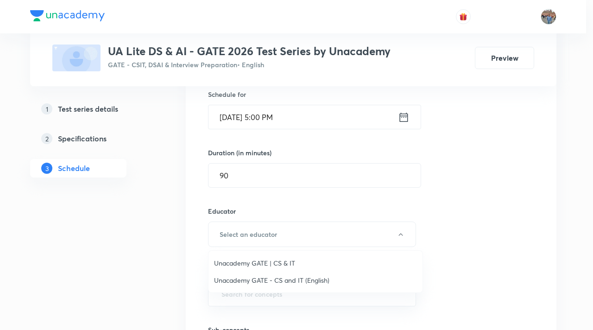
drag, startPoint x: 294, startPoint y: 260, endPoint x: 292, endPoint y: 255, distance: 5.6
click at [293, 260] on span "Unacademy GATE | CS & IT" at bounding box center [315, 263] width 203 height 10
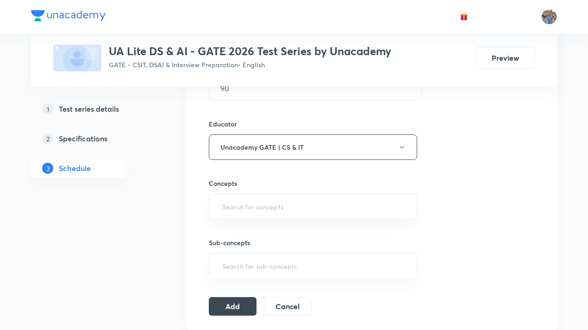
scroll to position [324, 0]
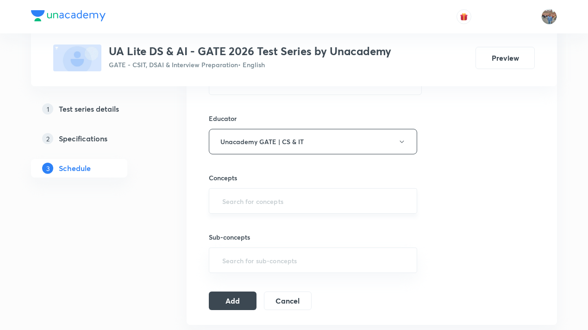
click at [295, 203] on input "text" at bounding box center [312, 200] width 185 height 17
type input "Artifi"
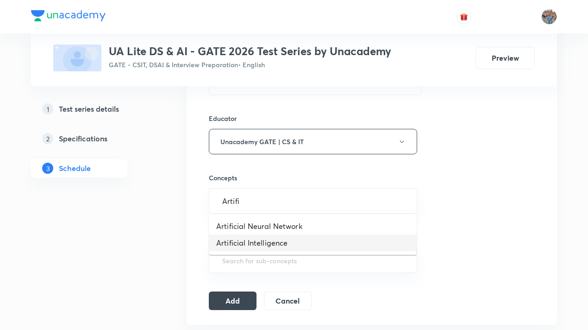
click at [286, 246] on li "Artificial Intelligence" at bounding box center [313, 242] width 208 height 17
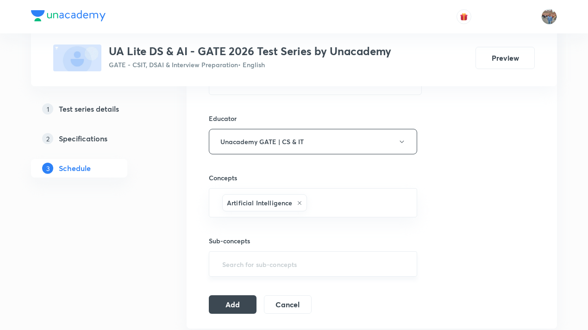
click at [281, 262] on input "text" at bounding box center [312, 263] width 185 height 17
type input "Arti"
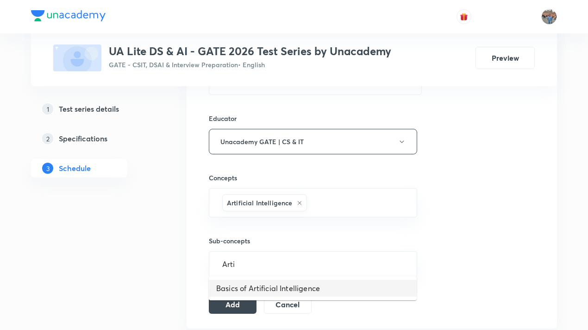
click at [277, 287] on li "Basics of Artificial Intelligence" at bounding box center [313, 288] width 208 height 17
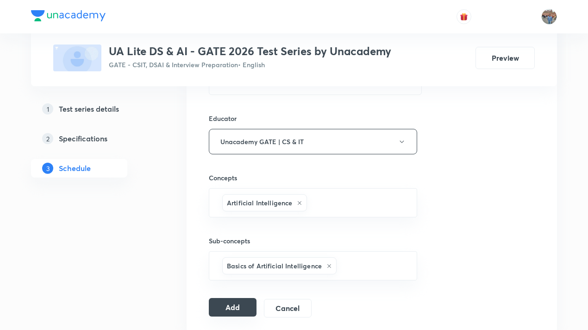
click at [249, 301] on button "Add" at bounding box center [233, 307] width 48 height 19
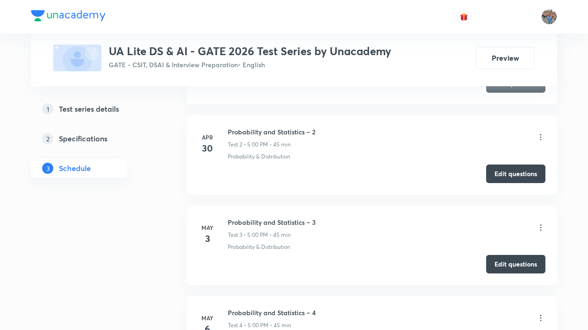
scroll to position [46, 0]
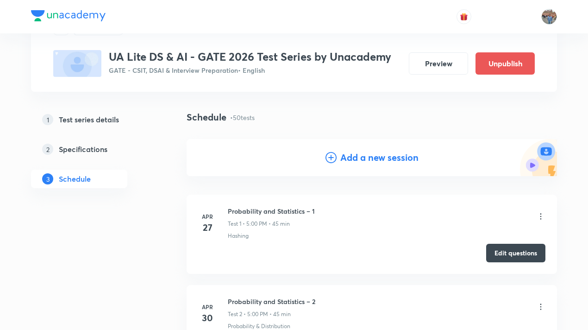
click at [336, 160] on div "Add a new session" at bounding box center [371, 157] width 93 height 14
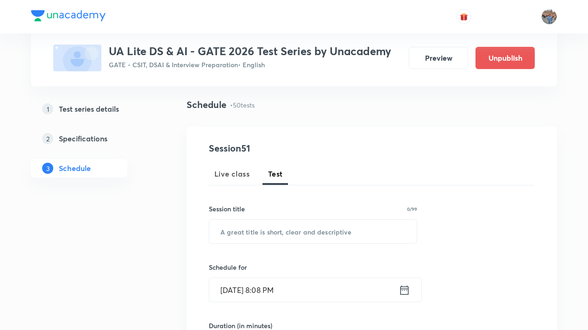
scroll to position [139, 0]
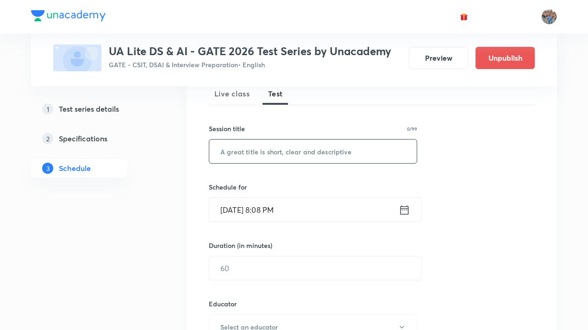
click at [301, 148] on input "text" at bounding box center [312, 151] width 207 height 24
paste input "General Aptitude Subject Test"
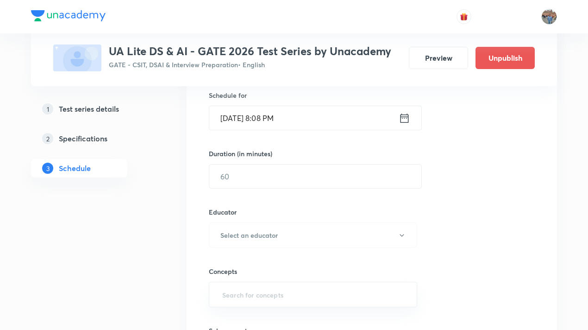
scroll to position [231, 0]
type input "General Aptitude Subject Test"
click at [405, 118] on icon at bounding box center [405, 117] width 12 height 13
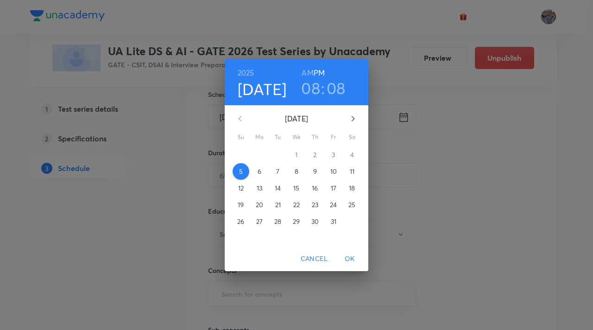
click at [295, 171] on p "8" at bounding box center [296, 171] width 4 height 9
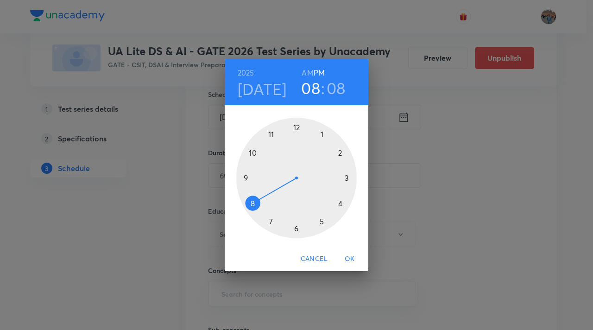
click at [415, 156] on div "2025 Oct 8 08 : 08 AM PM 1 2 3 4 5 6 7 8 9 10 11 12 Cancel OK" at bounding box center [296, 165] width 593 height 330
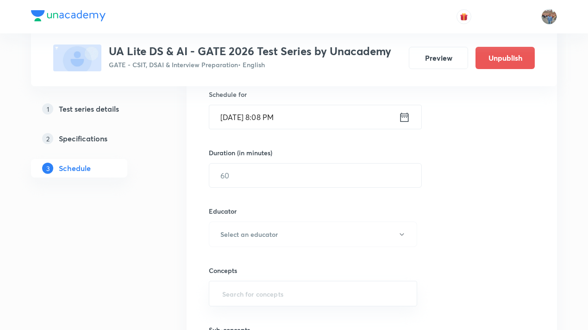
click at [405, 119] on icon at bounding box center [405, 117] width 12 height 13
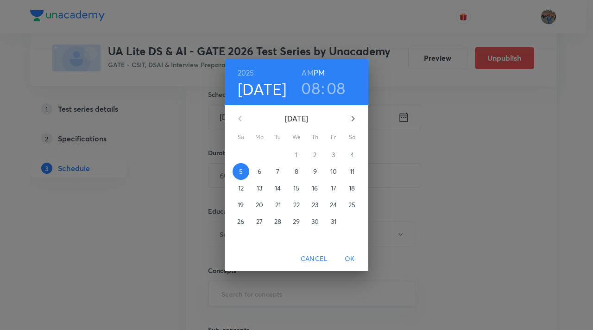
click at [331, 172] on p "10" at bounding box center [333, 171] width 6 height 9
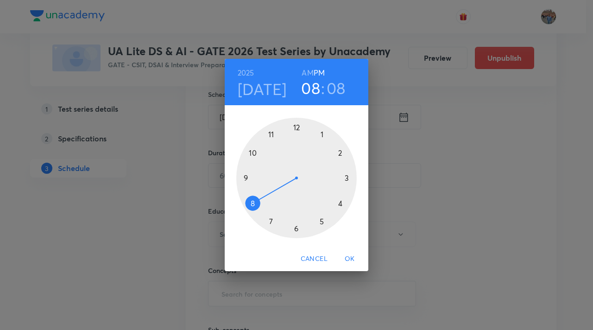
click at [321, 219] on div at bounding box center [296, 178] width 120 height 120
click at [294, 126] on div at bounding box center [296, 178] width 120 height 120
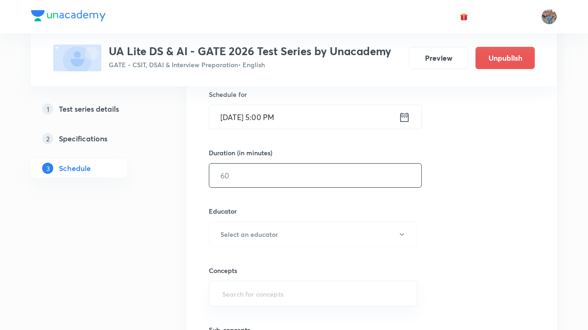
click at [339, 173] on input "text" at bounding box center [315, 175] width 212 height 24
type input "90"
click at [366, 225] on button "Select an educator" at bounding box center [313, 233] width 208 height 25
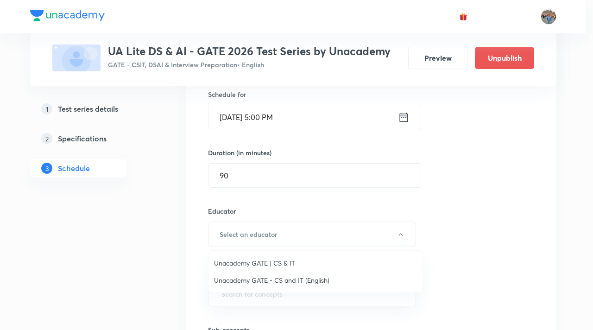
click at [305, 259] on span "Unacademy GATE | CS & IT" at bounding box center [315, 263] width 203 height 10
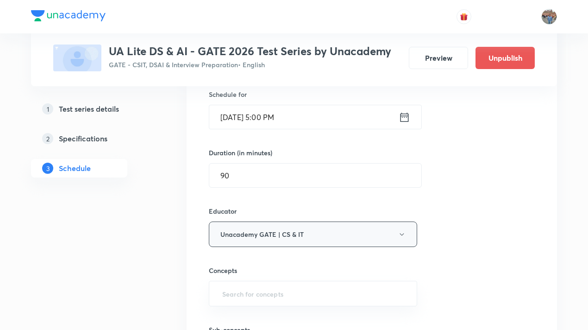
scroll to position [324, 0]
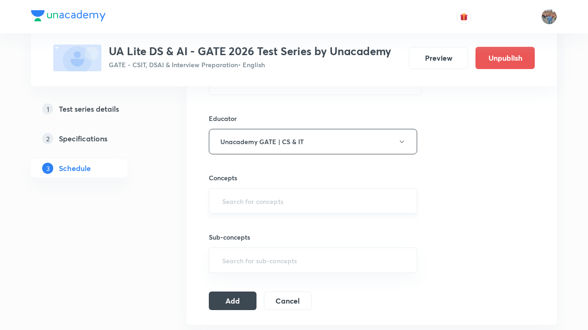
click at [311, 198] on input "text" at bounding box center [312, 200] width 185 height 17
type input "General"
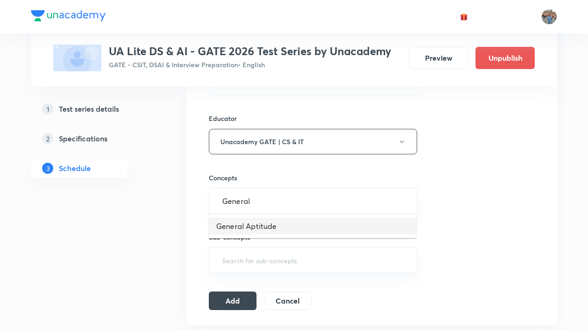
click at [317, 225] on li "General Aptitude" at bounding box center [313, 226] width 208 height 17
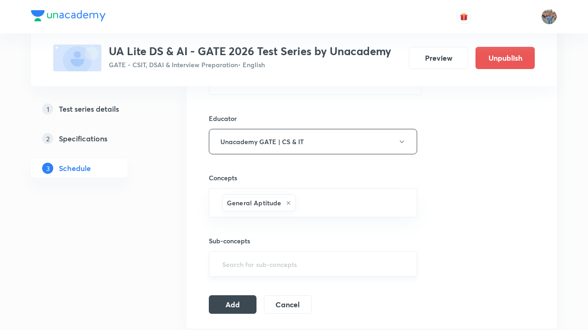
click at [318, 263] on input "text" at bounding box center [312, 263] width 185 height 17
type input "General"
type input "genera"
type input "g"
type input "b"
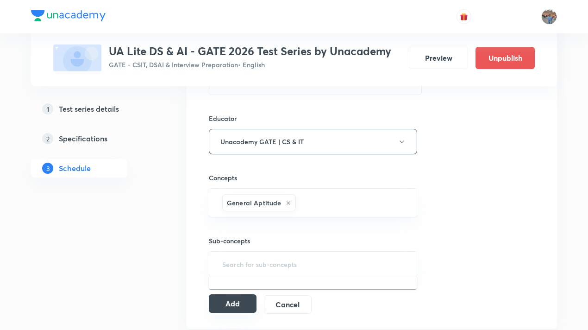
click at [235, 299] on button "Add" at bounding box center [233, 303] width 48 height 19
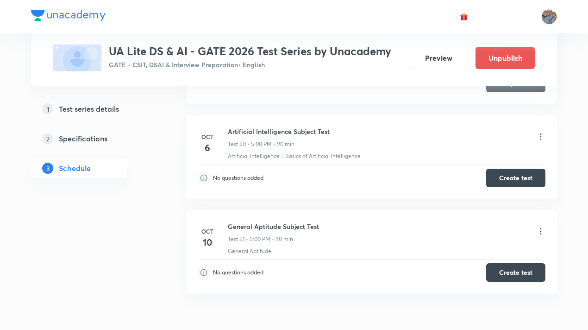
scroll to position [4593, 0]
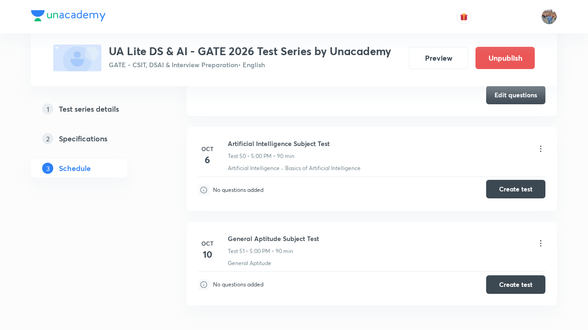
click at [529, 180] on button "Create test" at bounding box center [515, 189] width 59 height 19
drag, startPoint x: 227, startPoint y: 128, endPoint x: 291, endPoint y: 129, distance: 63.9
click at [291, 138] on div "Oct 6 Artificial Intelligence Subject Test Test 50 • 5:00 PM • 90 min Artificia…" at bounding box center [371, 155] width 347 height 34
copy h6 "Artificial Intelligence"
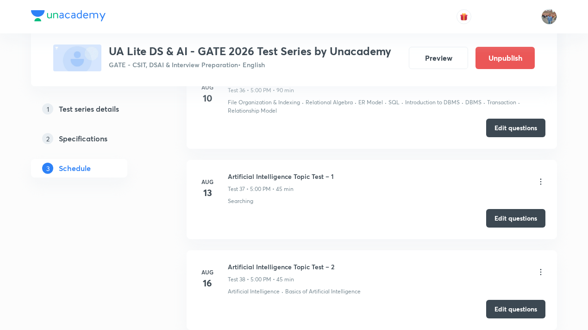
scroll to position [3565, 0]
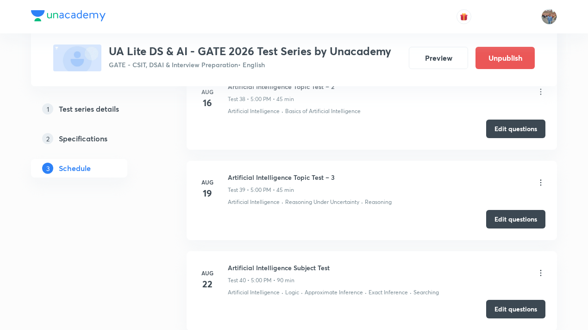
click at [513, 299] on button "Edit questions" at bounding box center [515, 308] width 59 height 19
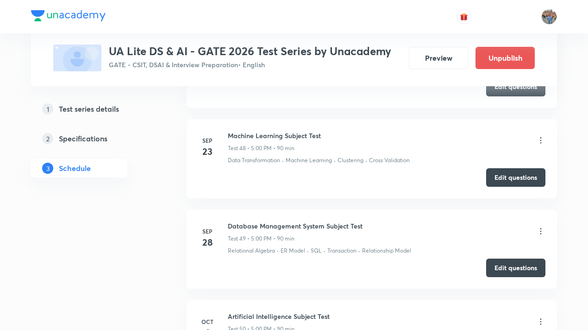
scroll to position [4639, 0]
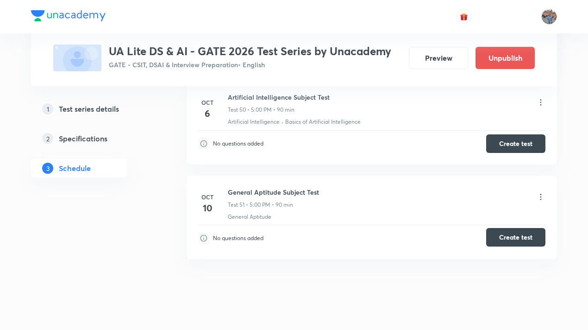
click at [526, 228] on button "Create test" at bounding box center [515, 237] width 59 height 19
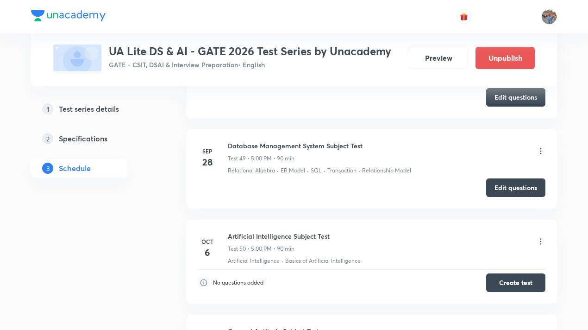
scroll to position [3745, 0]
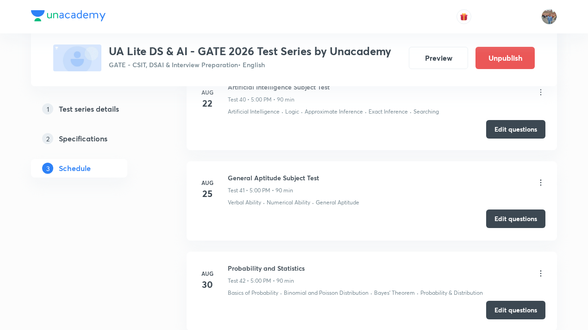
click at [516, 209] on button "Edit questions" at bounding box center [515, 218] width 59 height 19
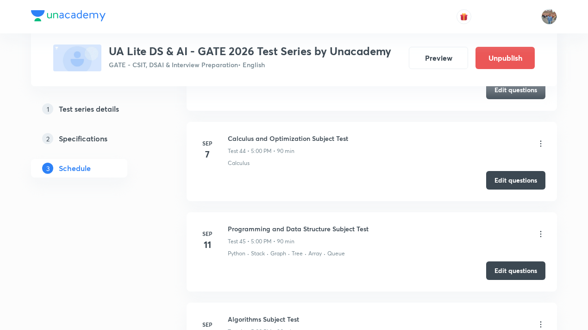
scroll to position [4069, 0]
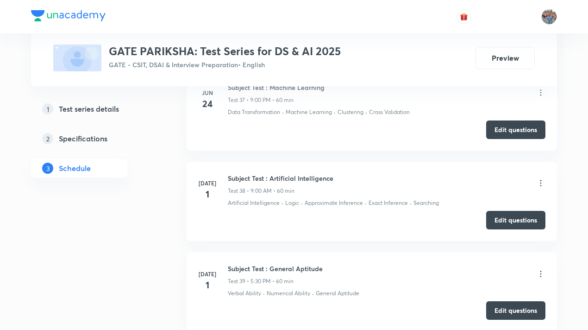
scroll to position [4379, 0]
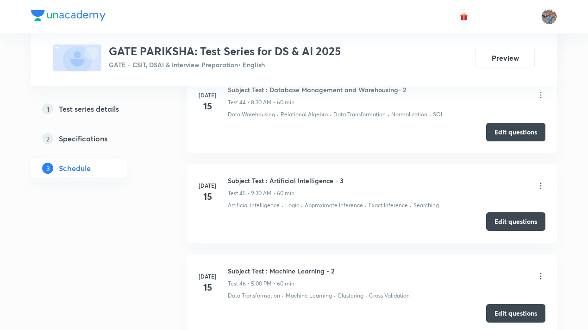
click at [519, 212] on button "Edit questions" at bounding box center [515, 221] width 59 height 19
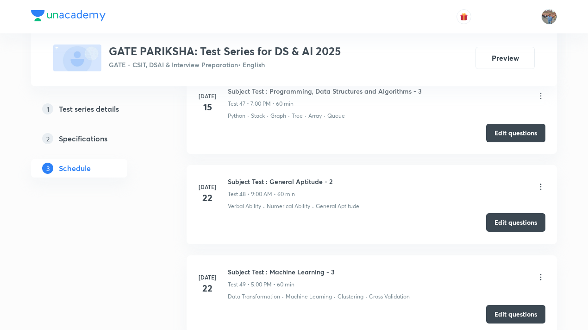
click at [514, 213] on button "Edit questions" at bounding box center [515, 222] width 59 height 19
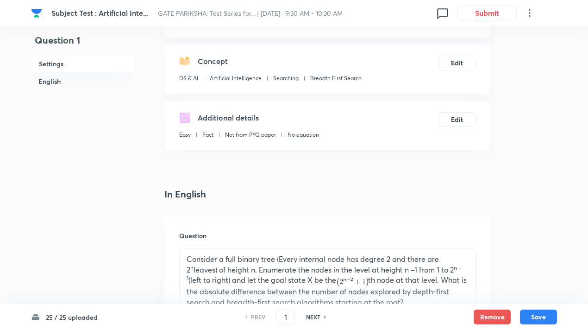
scroll to position [231, 0]
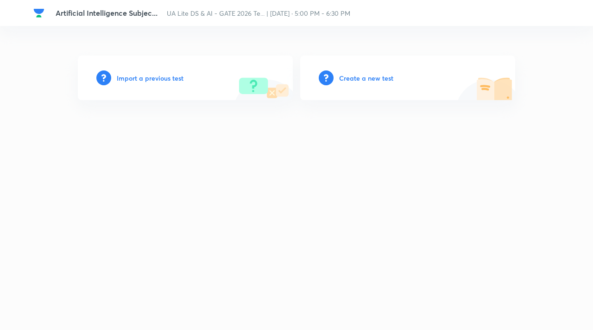
click at [154, 76] on h6 "Import a previous test" at bounding box center [150, 78] width 67 height 10
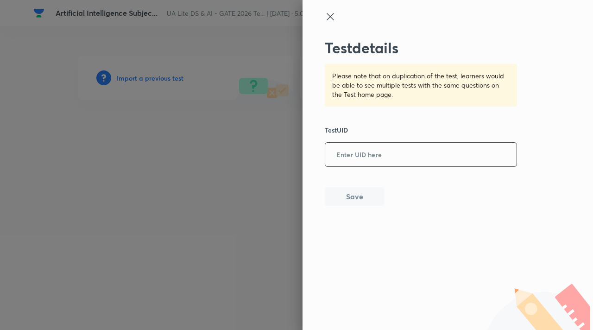
click at [402, 157] on input "text" at bounding box center [420, 154] width 191 height 23
paste input "A59APYP76O"
type input "A59APYP76O"
click at [356, 193] on button "Save" at bounding box center [353, 195] width 59 height 19
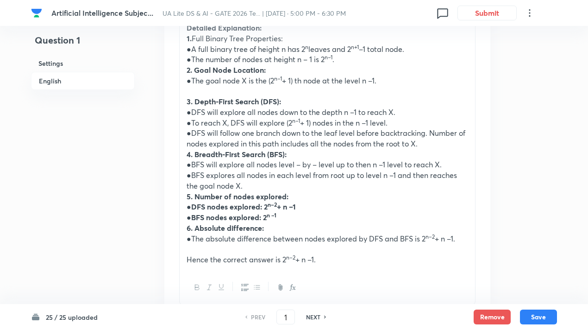
scroll to position [1148, 0]
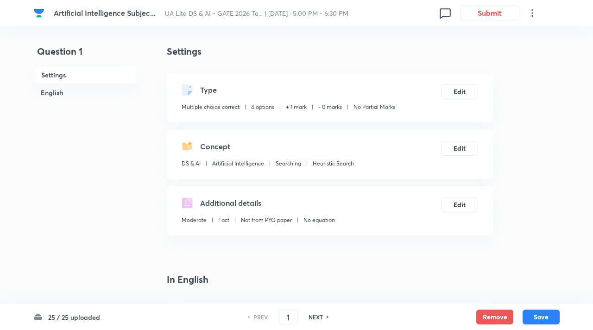
checkbox input "true"
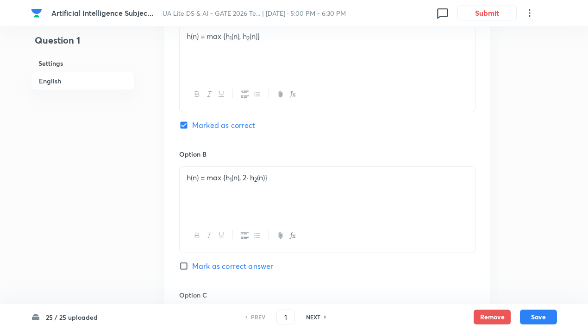
scroll to position [463, 0]
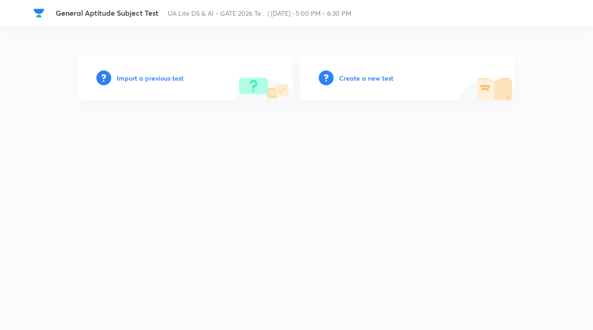
click at [162, 77] on h6 "Import a previous test" at bounding box center [150, 78] width 67 height 10
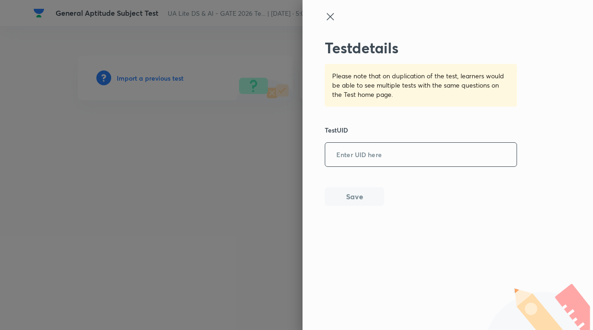
click at [351, 150] on input "text" at bounding box center [420, 154] width 191 height 23
paste input "0TIG7OPFGD"
type input "0TIG7OPFGD"
click at [366, 195] on button "Save" at bounding box center [353, 195] width 59 height 19
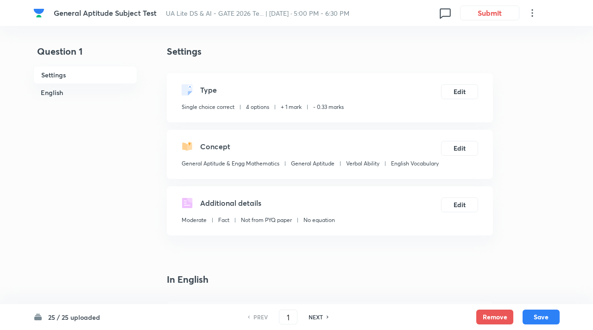
checkbox input "true"
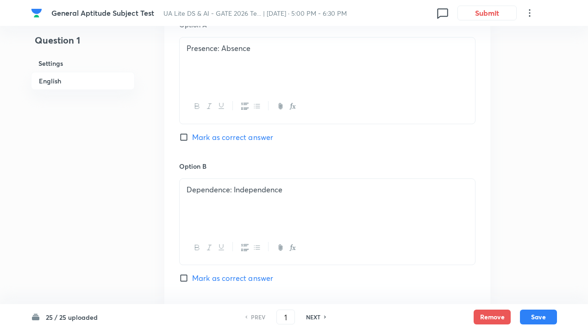
scroll to position [509, 0]
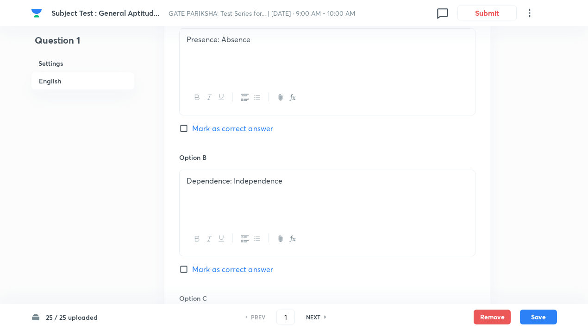
scroll to position [463, 0]
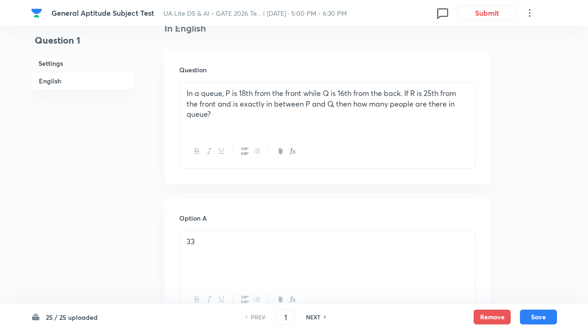
scroll to position [278, 0]
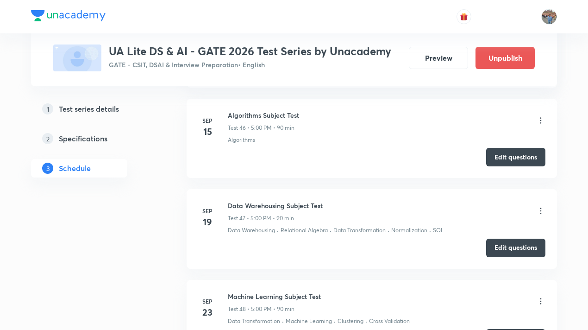
scroll to position [4717, 0]
